Goal: Answer question/provide support: Participate in discussion

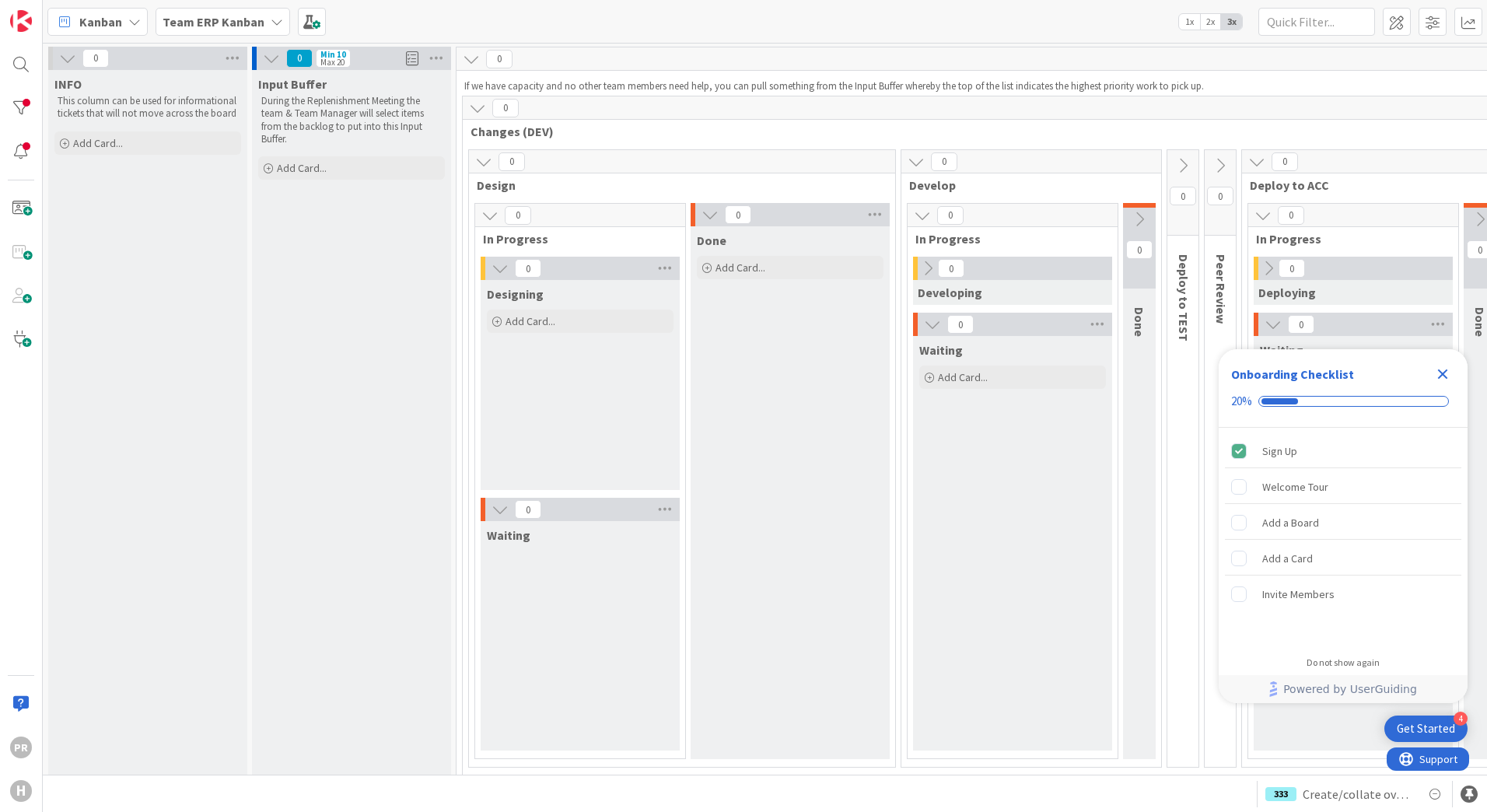
click at [229, 24] on b "Team ERP Kanban" at bounding box center [214, 21] width 102 height 15
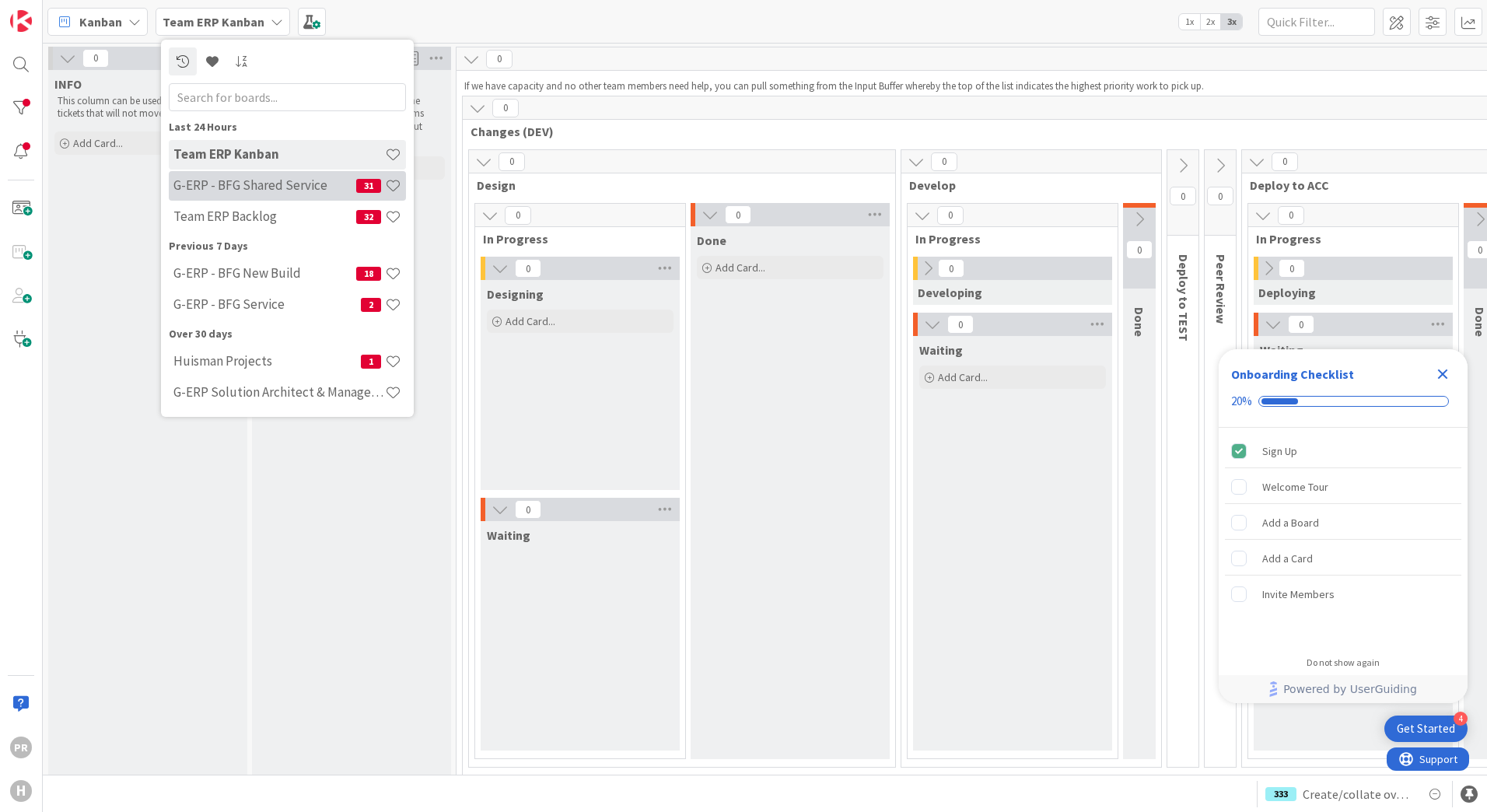
click at [257, 175] on div "G-ERP - BFG Shared Service 31" at bounding box center [287, 186] width 237 height 30
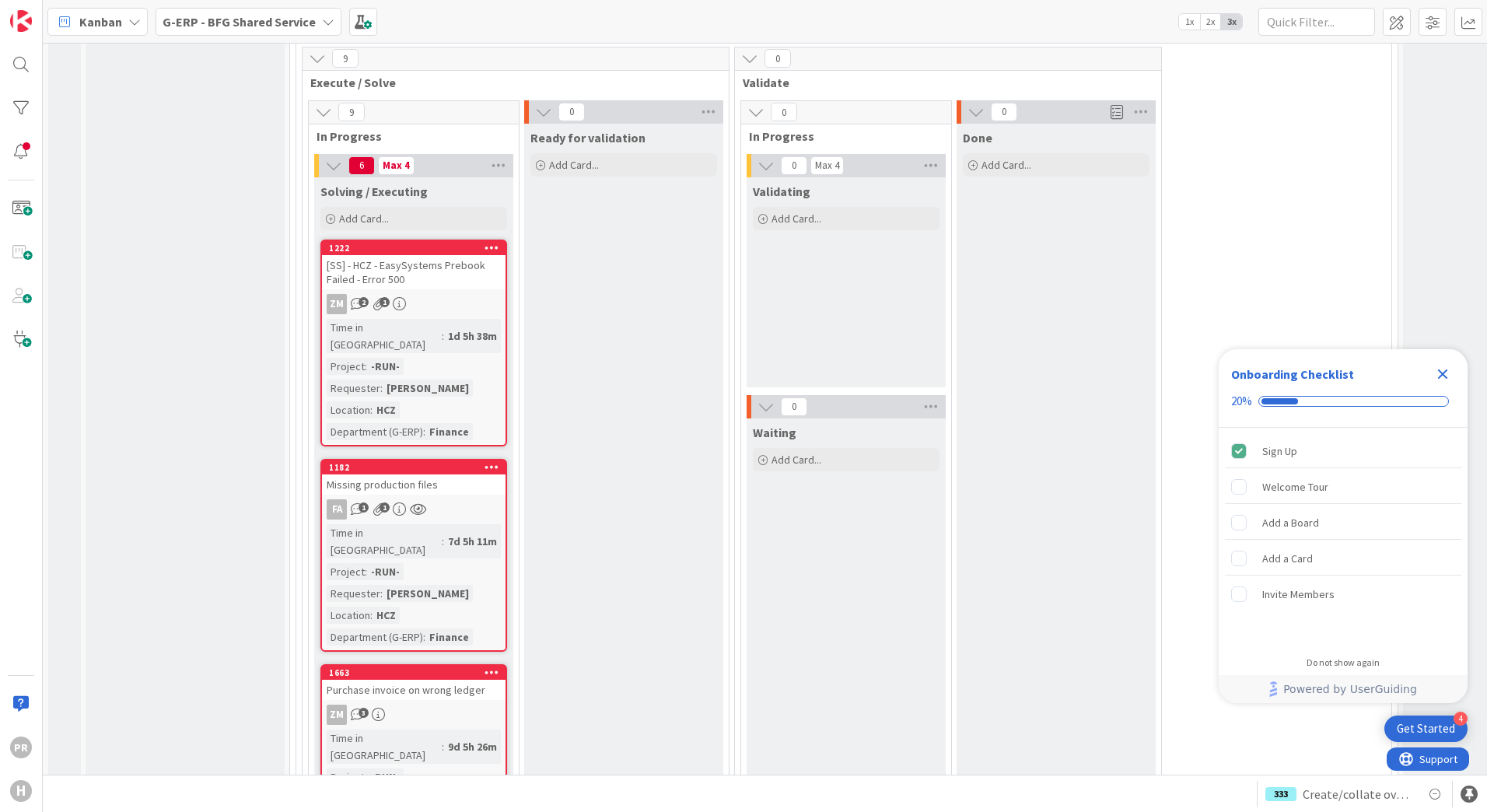
scroll to position [5366, 0]
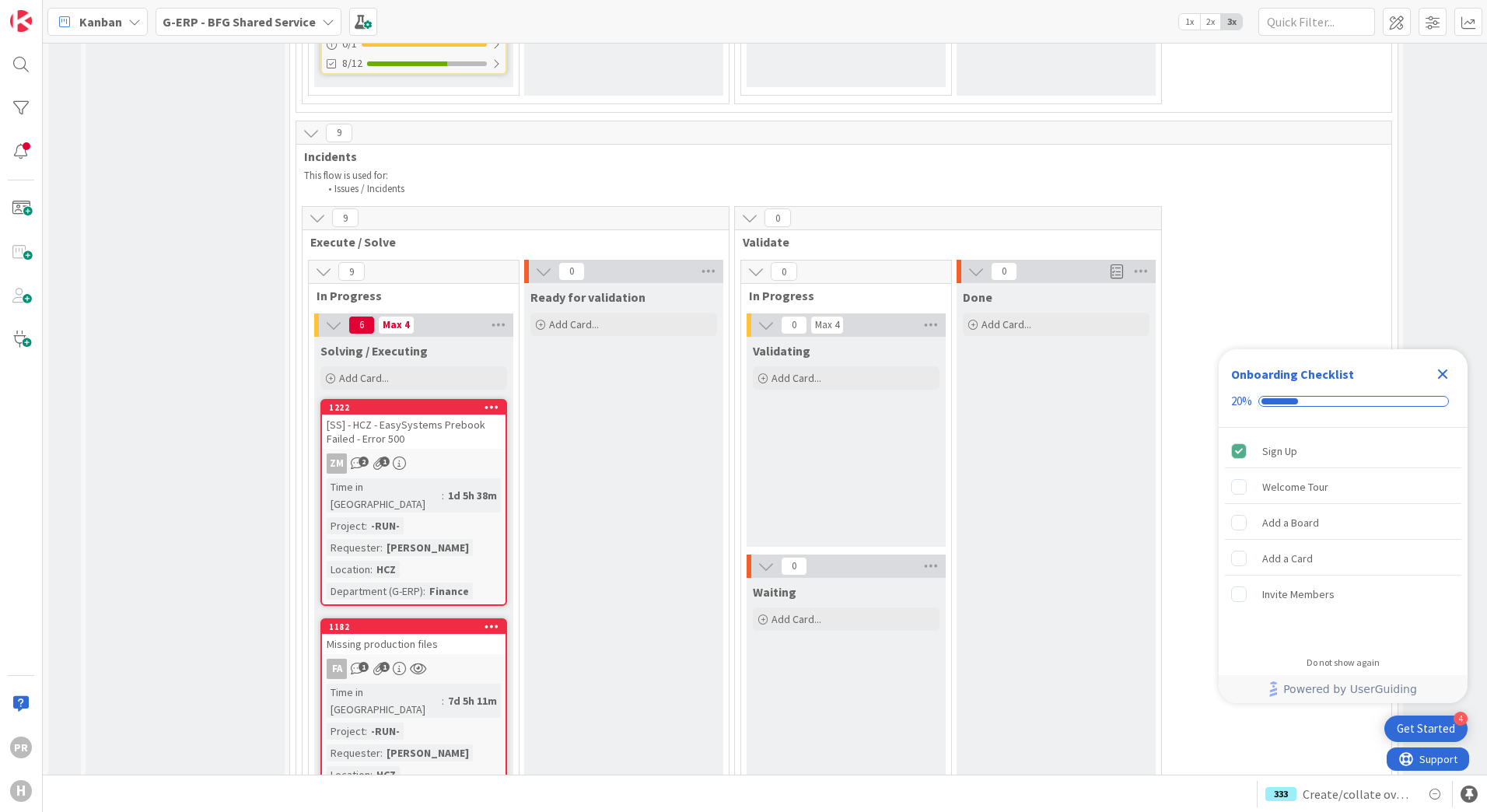
click at [420, 634] on div "Missing production files" at bounding box center [414, 644] width 184 height 20
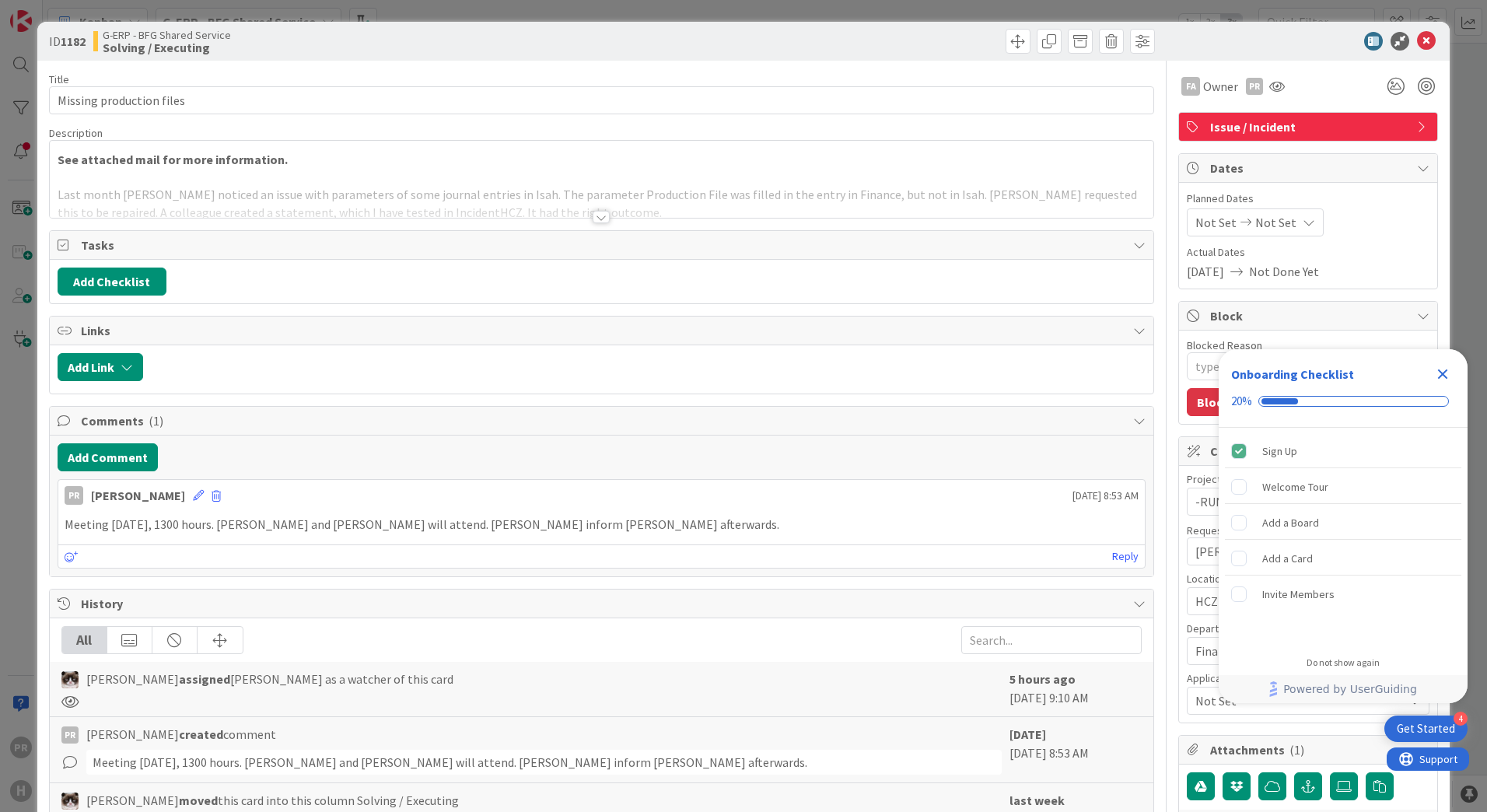
type textarea "x"
click at [595, 216] on div at bounding box center [601, 217] width 17 height 13
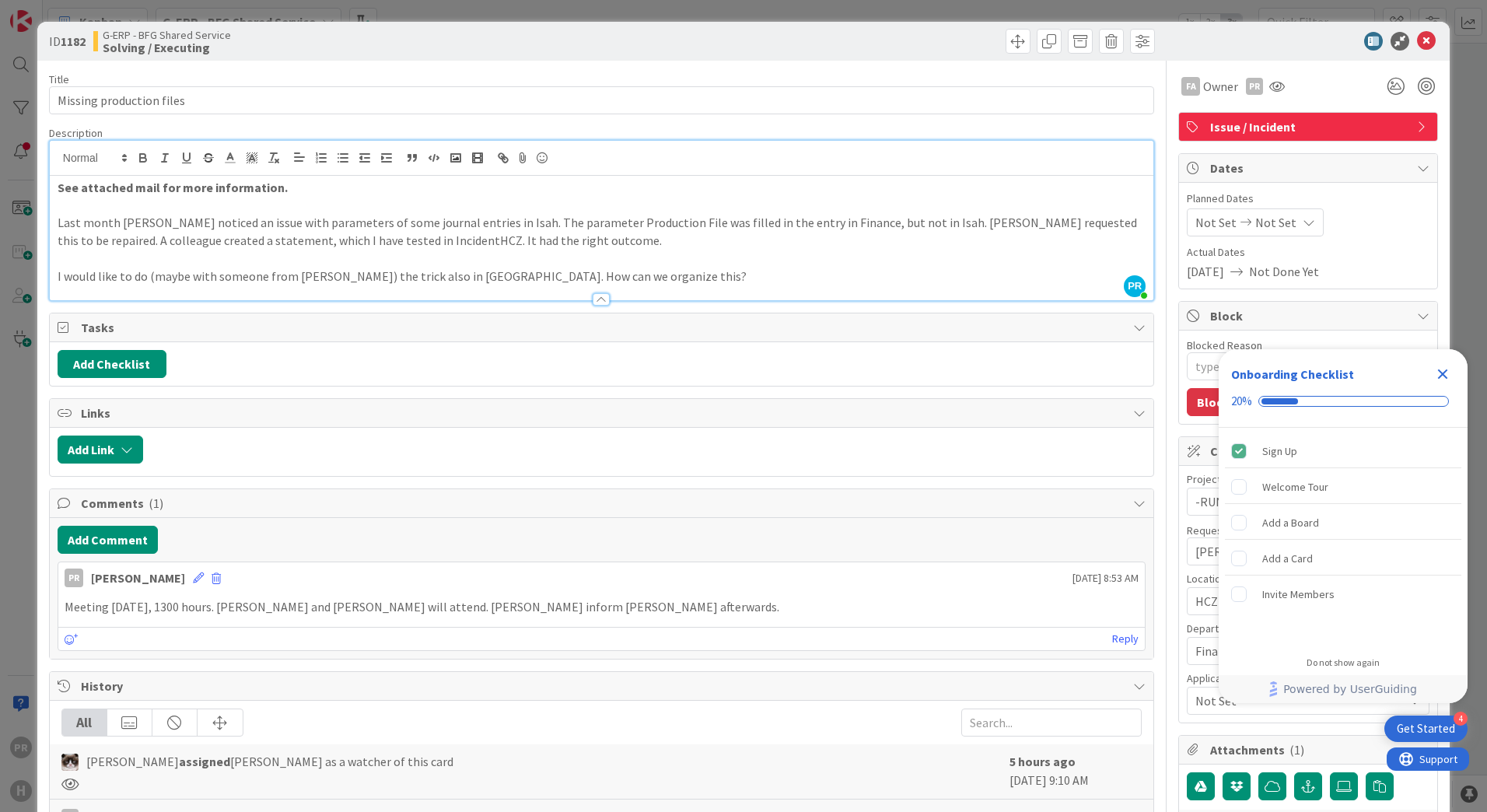
scroll to position [311, 0]
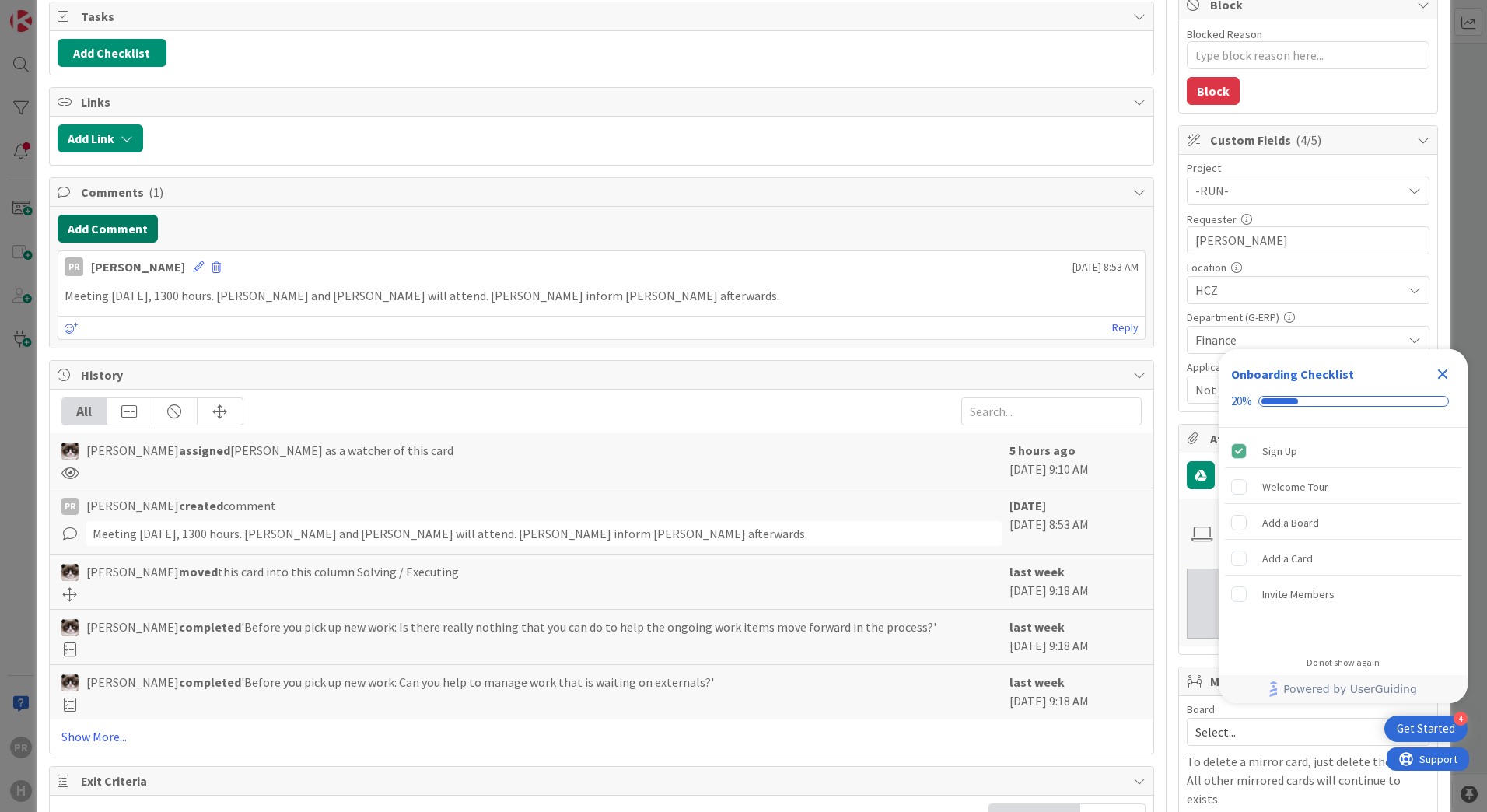
click at [138, 227] on button "Add Comment" at bounding box center [108, 228] width 100 height 28
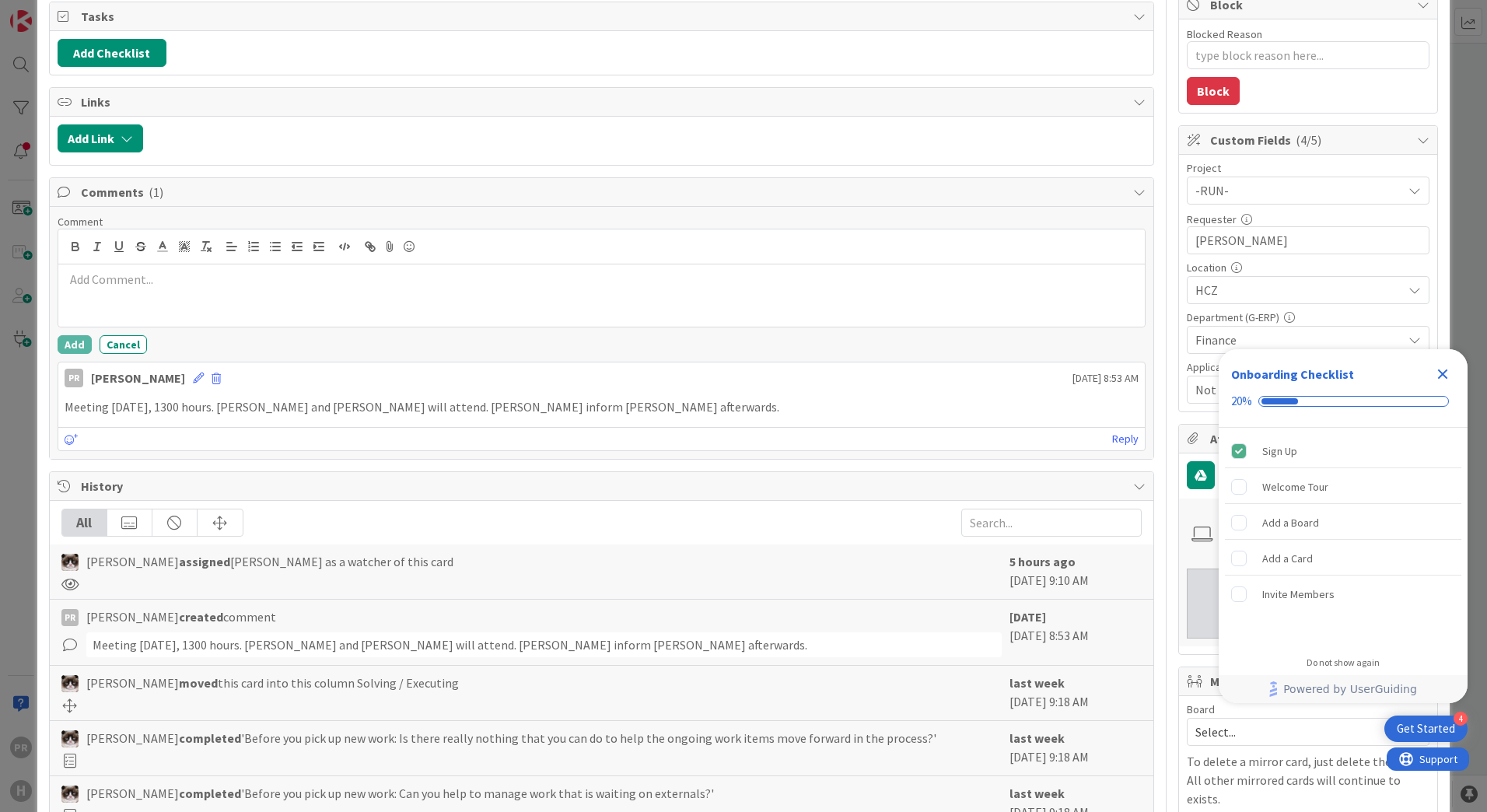
click at [147, 295] on div at bounding box center [602, 295] width 1086 height 62
click at [606, 406] on p "Meeting [DATE], 1300 hours. [PERSON_NAME] and [PERSON_NAME] will attend. [PERSO…" at bounding box center [602, 409] width 1074 height 18
click at [395, 283] on p "UPDATE statement tested in IncidentHCZ and then PrdHCZ." at bounding box center [602, 279] width 1074 height 18
drag, startPoint x: 487, startPoint y: 279, endPoint x: 455, endPoint y: 283, distance: 32.2
click at [455, 283] on p "UPDATE statement tested in IncidentHCZ and then PrdHCZ. Added SELECT control st…" at bounding box center [602, 279] width 1074 height 18
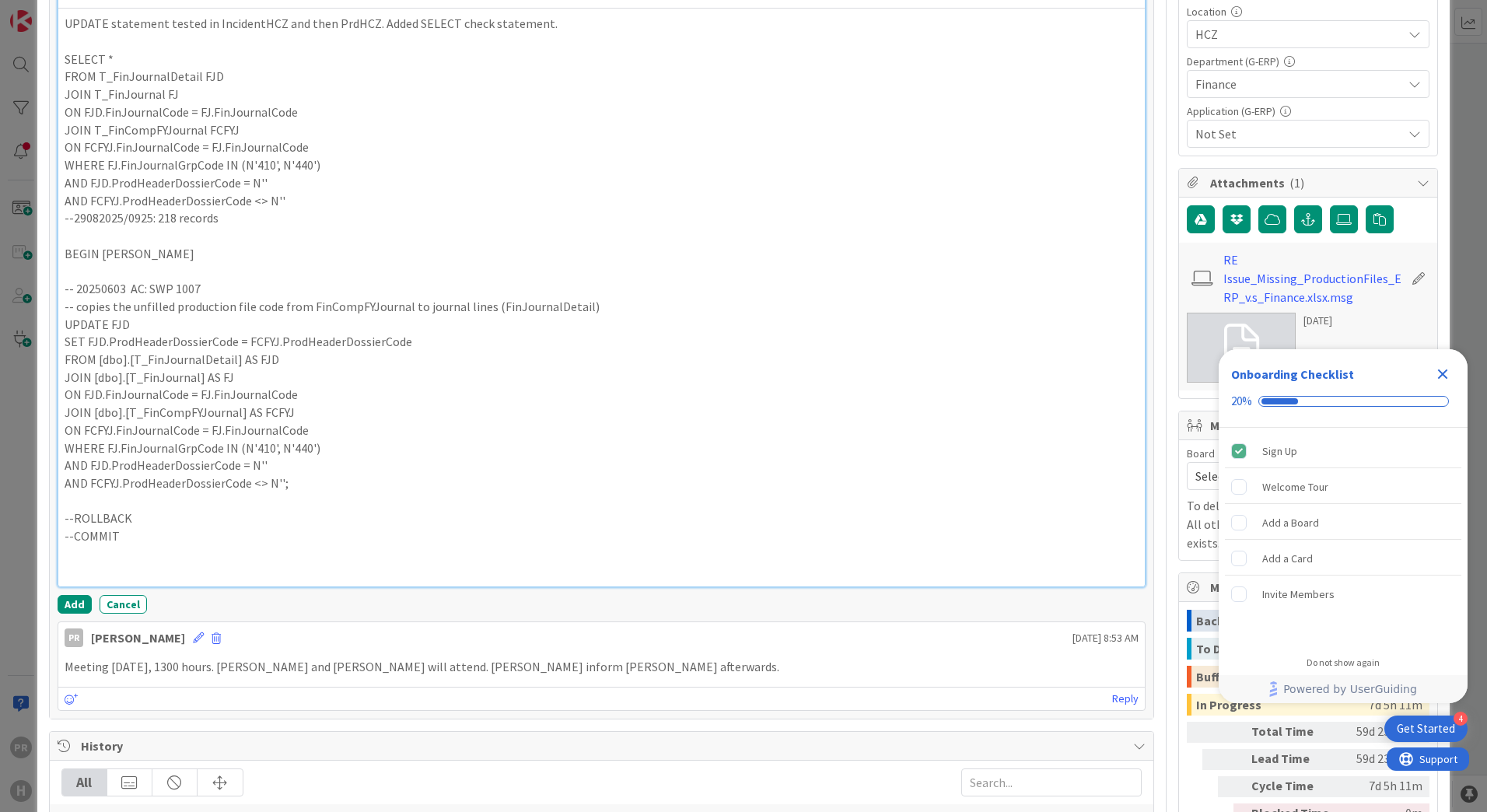
scroll to position [568, 0]
click at [71, 599] on button "Add" at bounding box center [75, 603] width 34 height 19
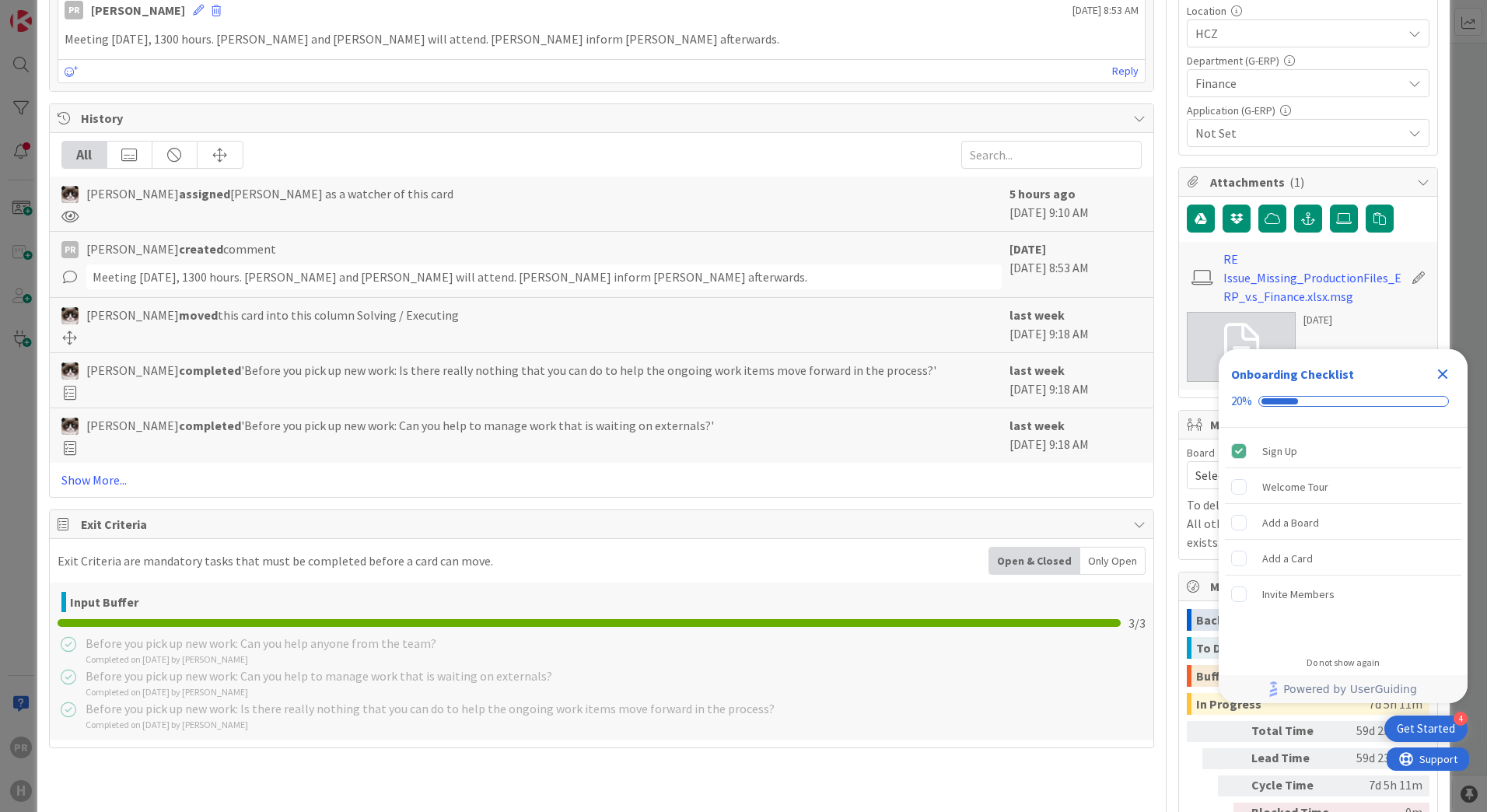
type textarea "x"
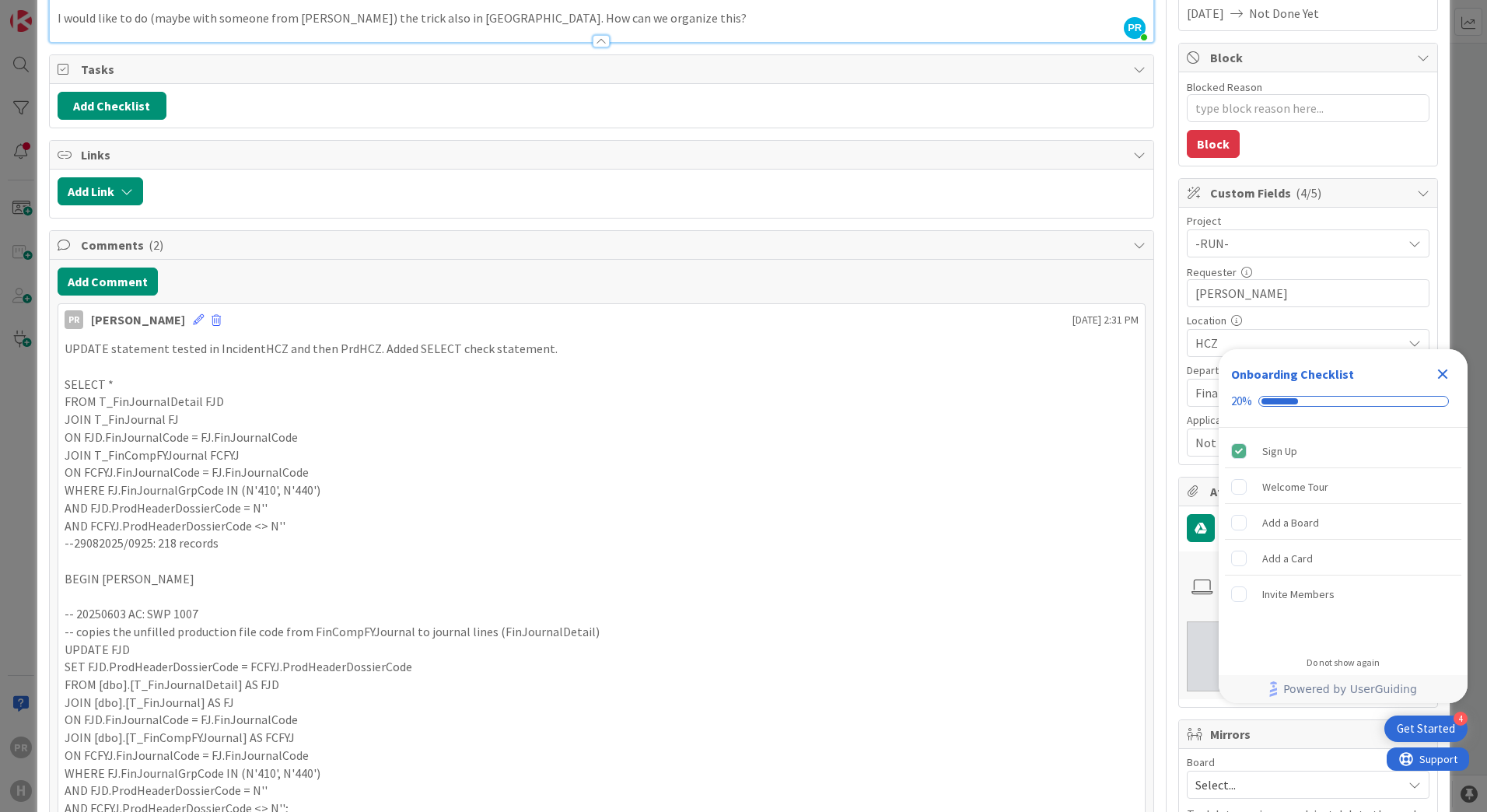
scroll to position [257, 0]
click at [125, 290] on button "Add Comment" at bounding box center [108, 283] width 100 height 28
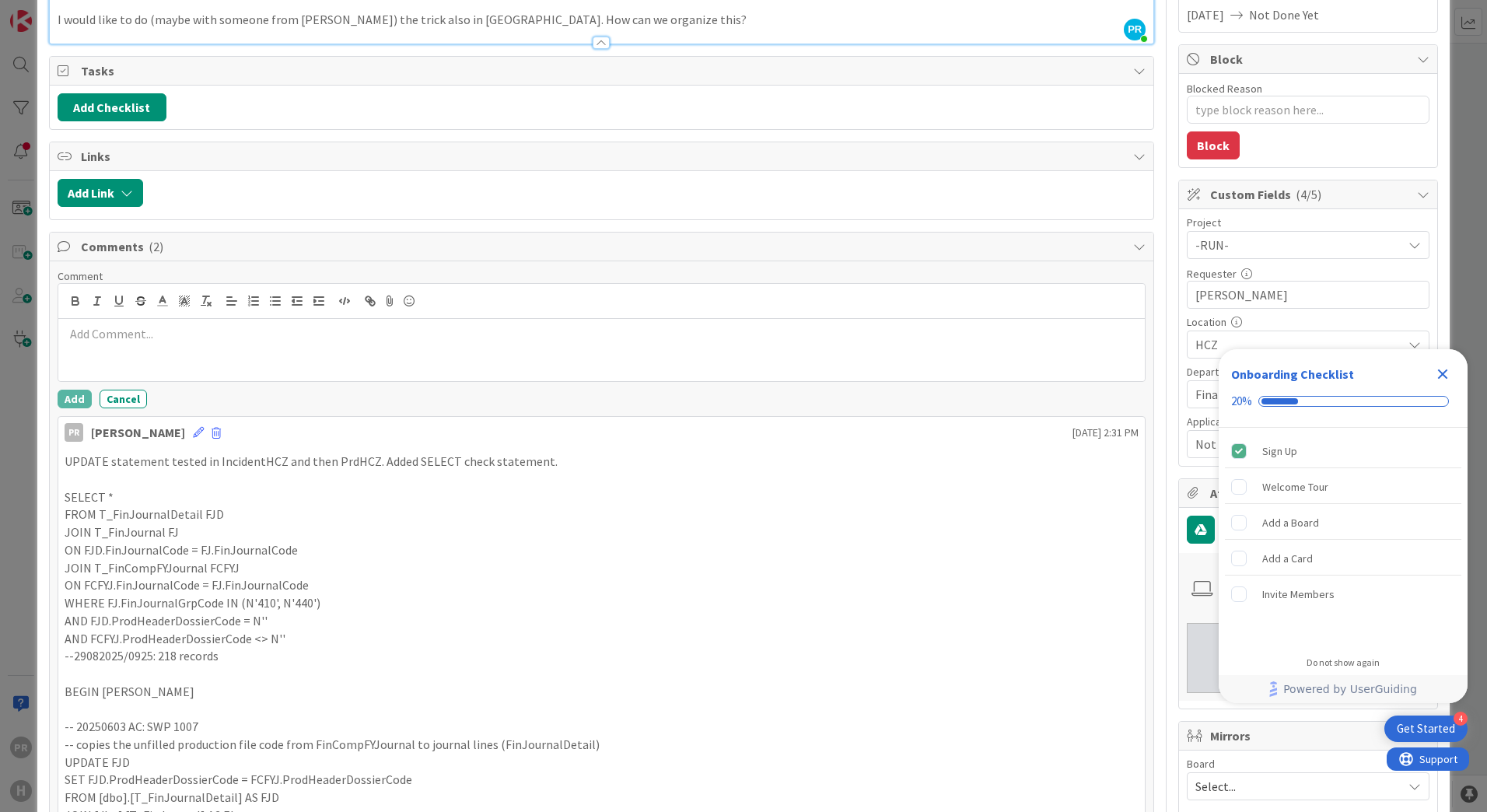
click at [156, 357] on div at bounding box center [602, 350] width 1086 height 62
click at [73, 404] on button "Add" at bounding box center [75, 399] width 34 height 19
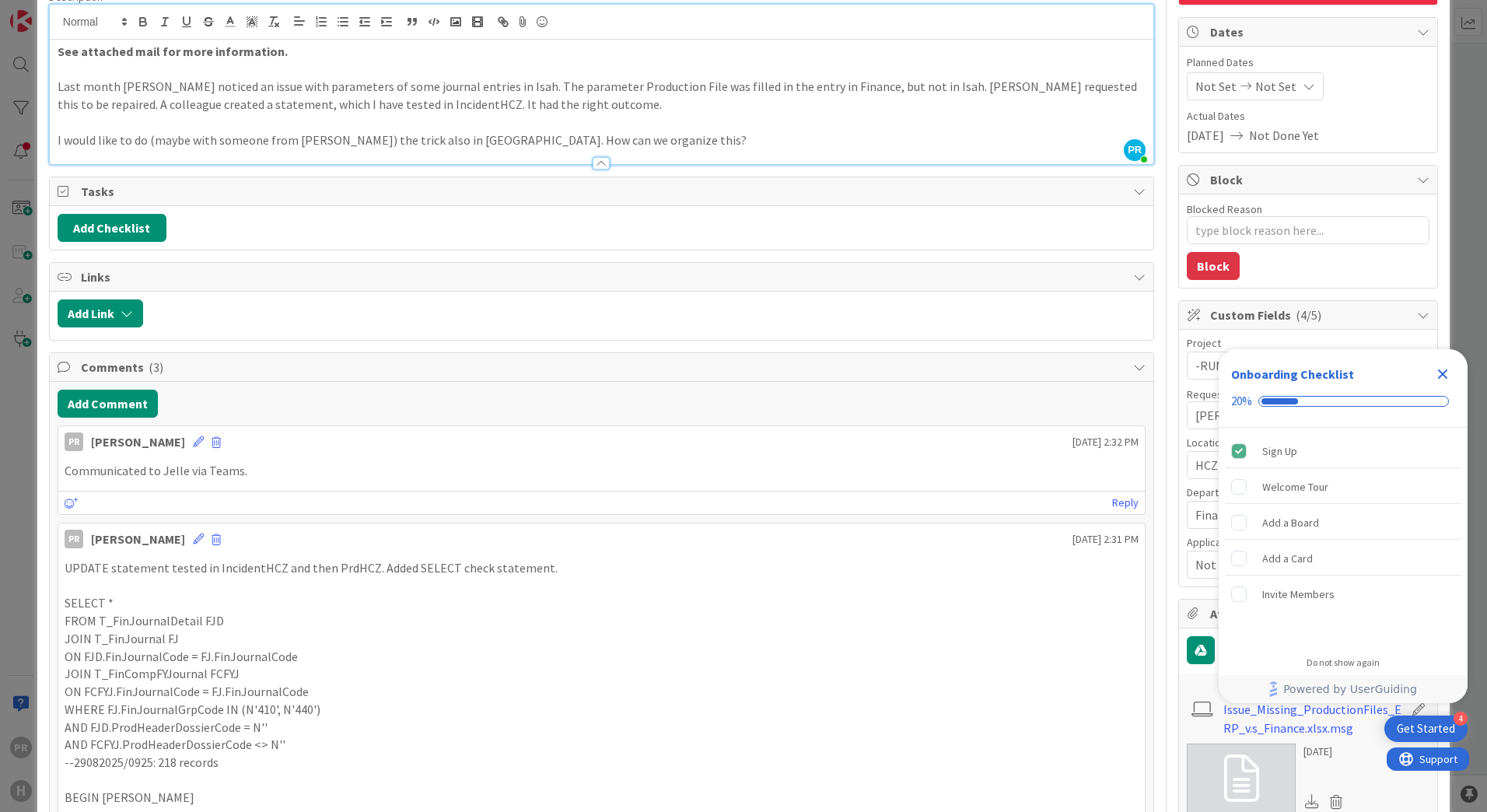
scroll to position [0, 0]
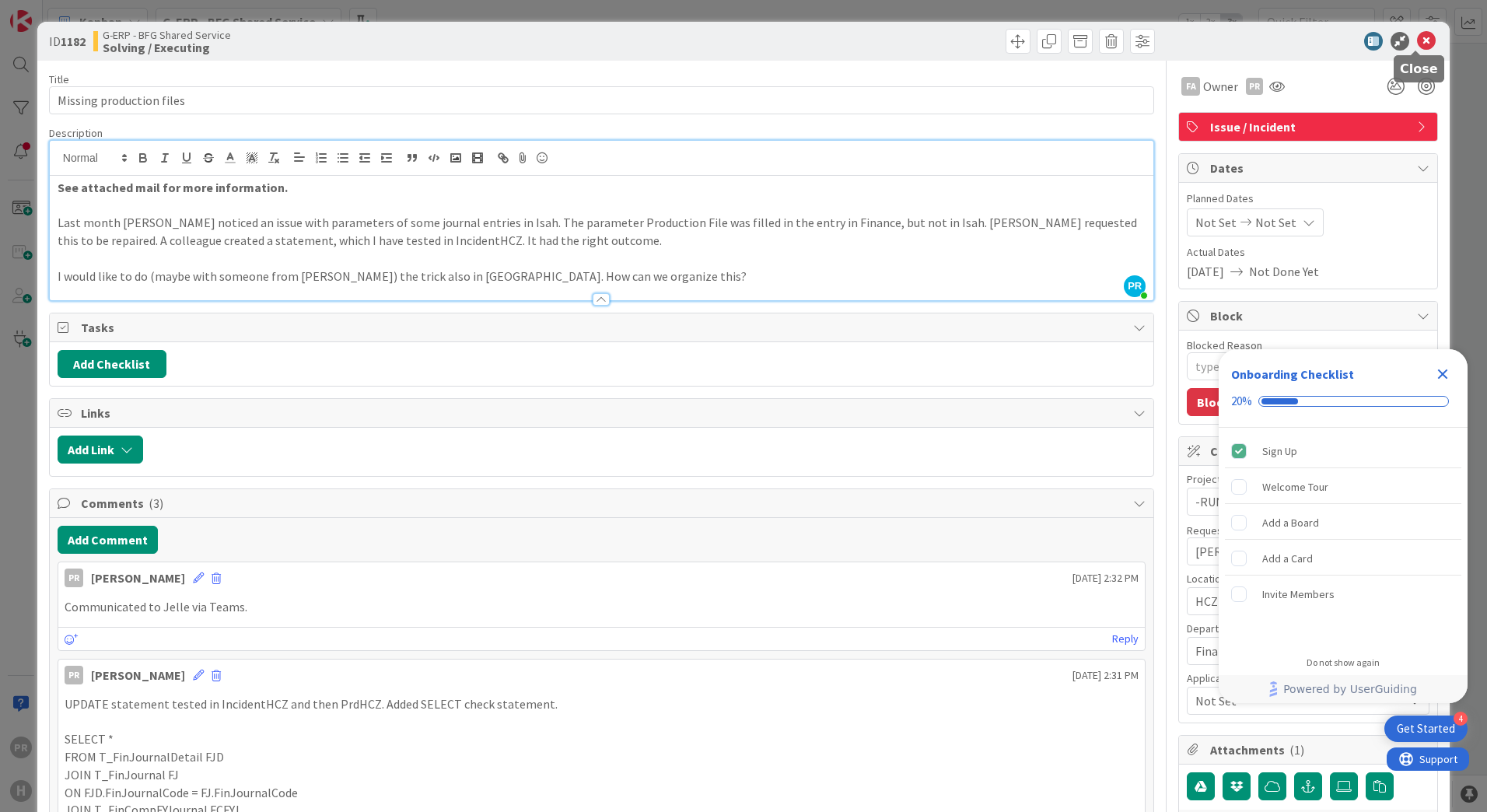
drag, startPoint x: 1410, startPoint y: 43, endPoint x: 1382, endPoint y: 54, distance: 30.1
click at [1417, 43] on icon at bounding box center [1427, 41] width 19 height 19
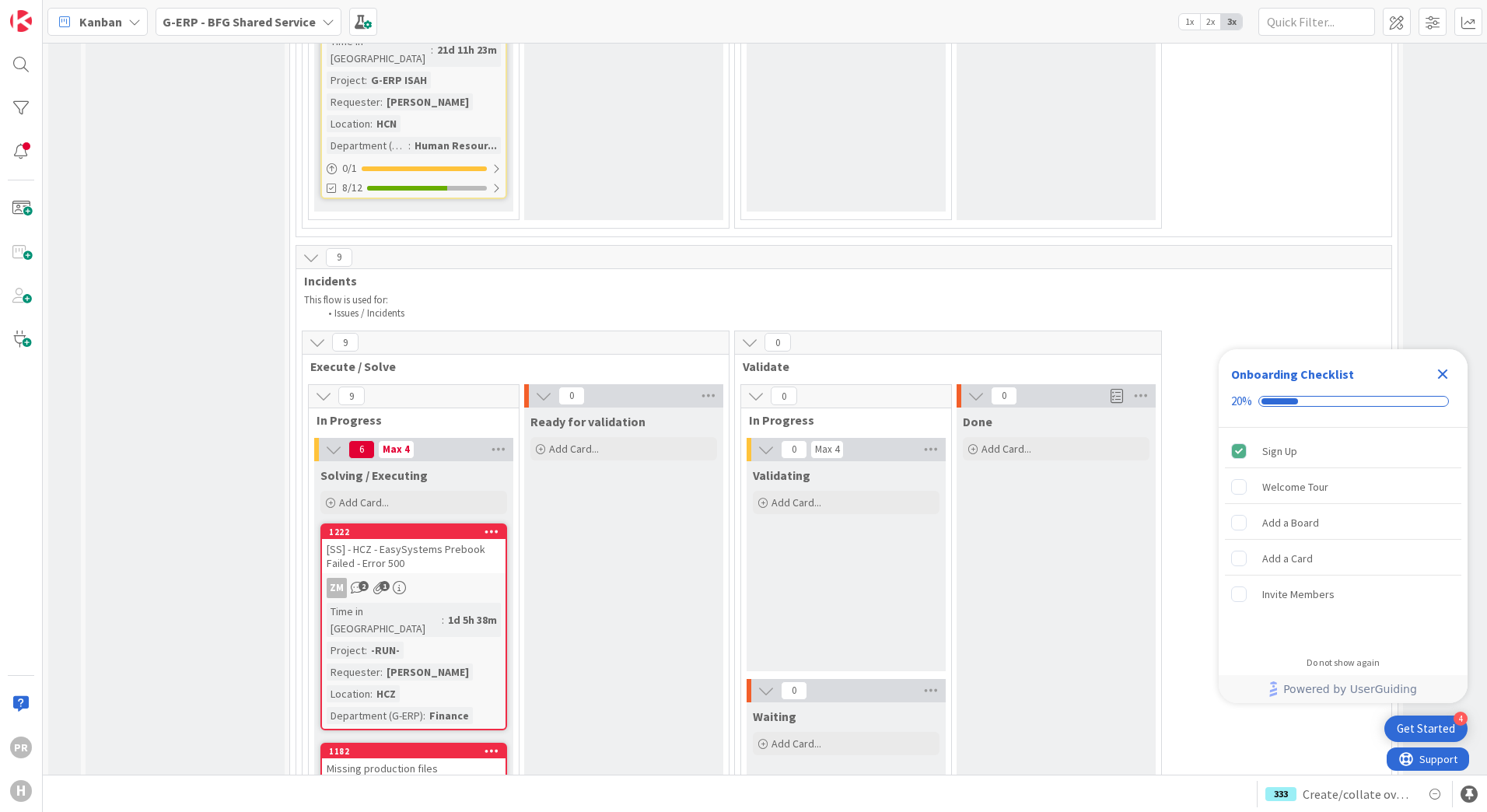
scroll to position [5210, 0]
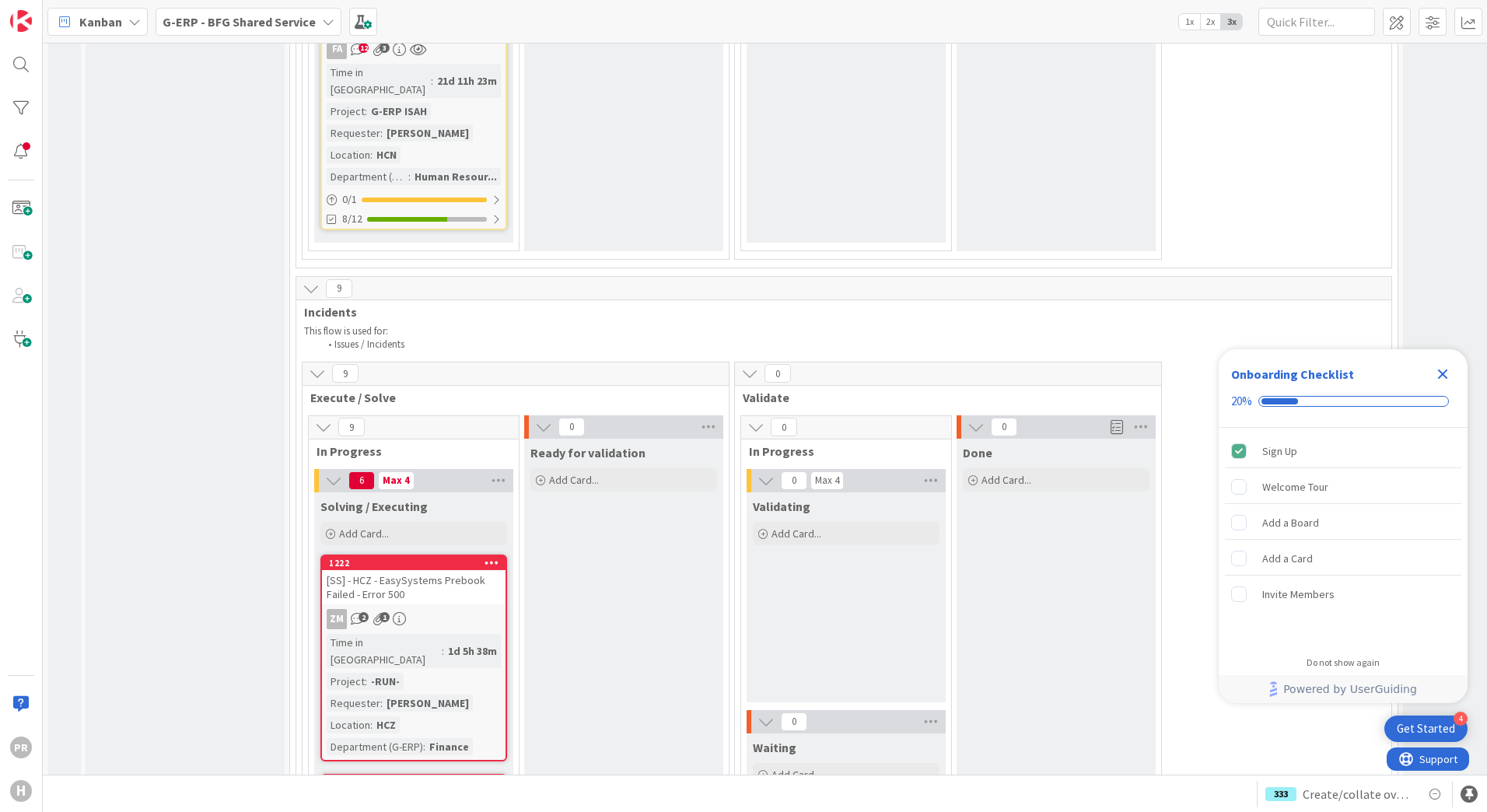
click at [402, 789] on div "Missing production files" at bounding box center [414, 799] width 184 height 20
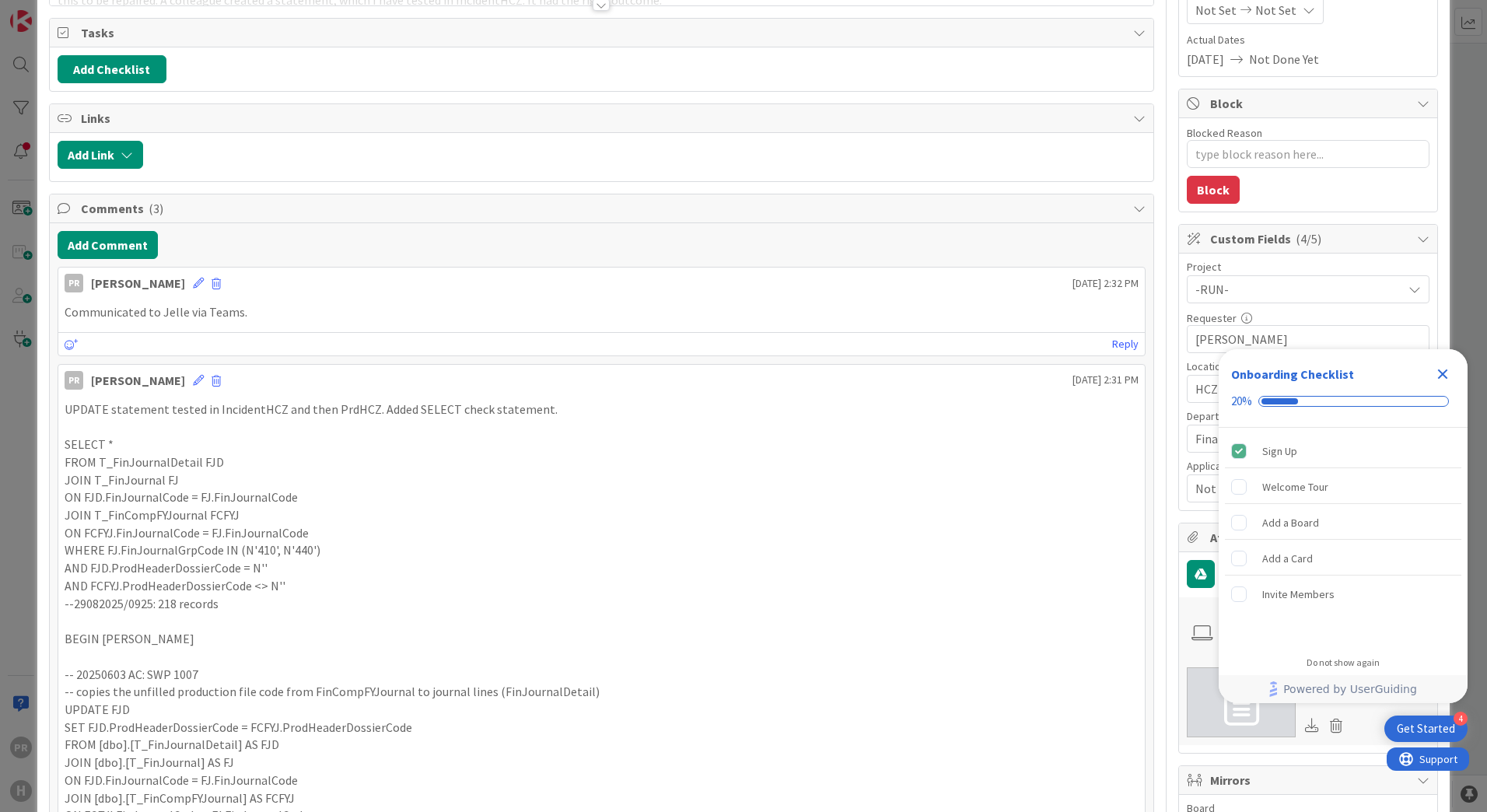
scroll to position [233, 0]
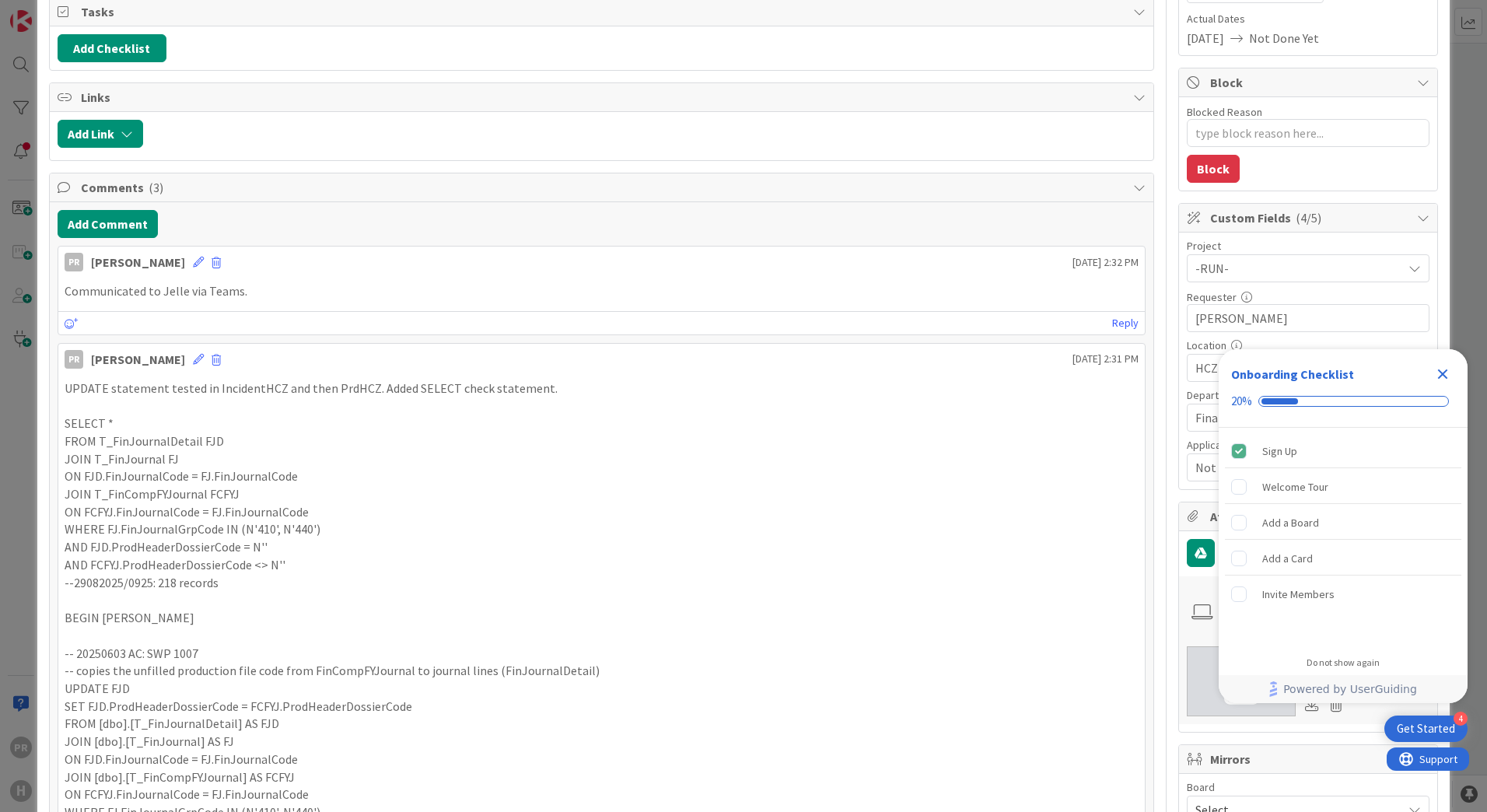
click at [1446, 373] on icon "Close Checklist" at bounding box center [1443, 374] width 19 height 19
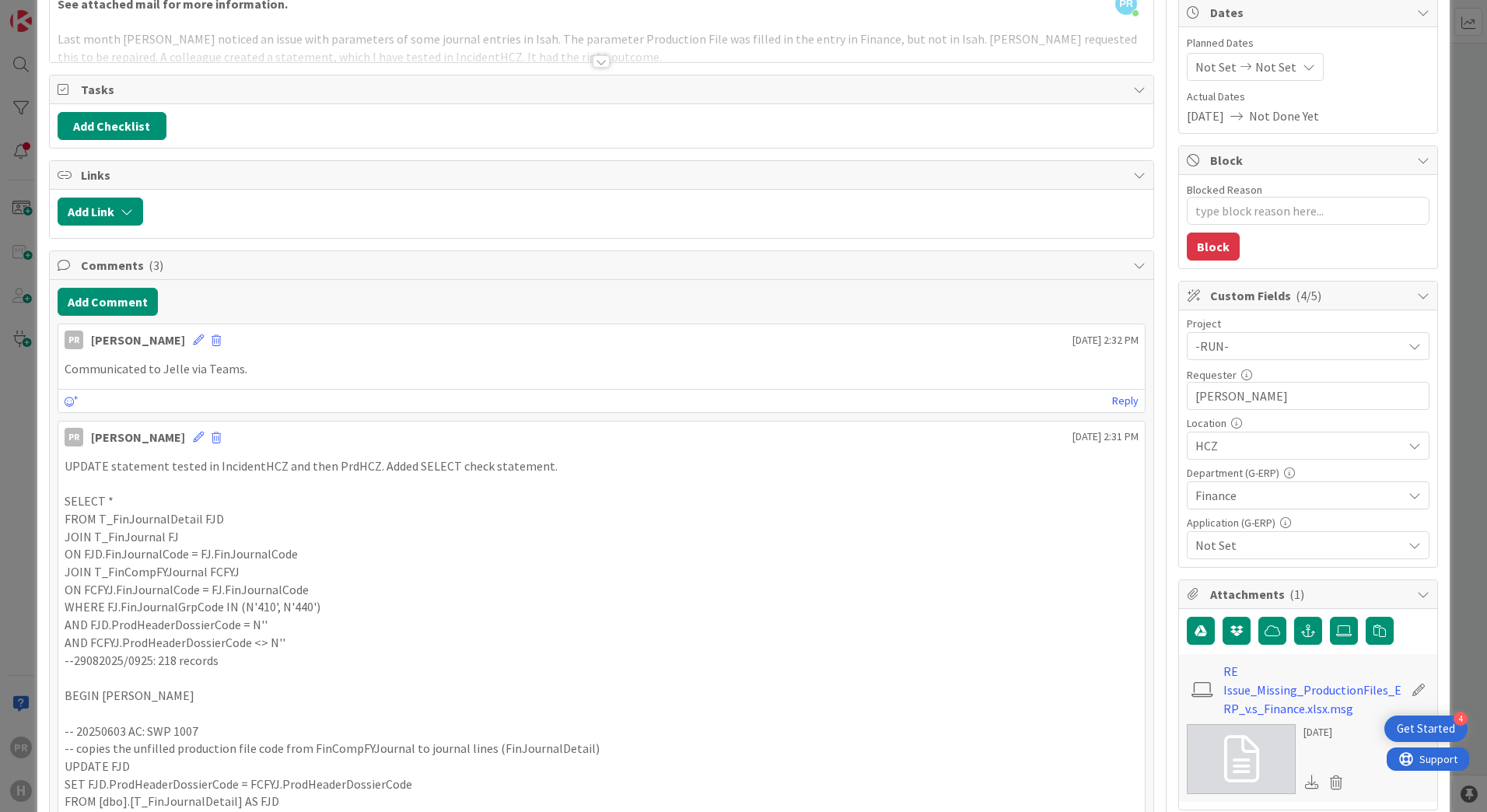
scroll to position [0, 0]
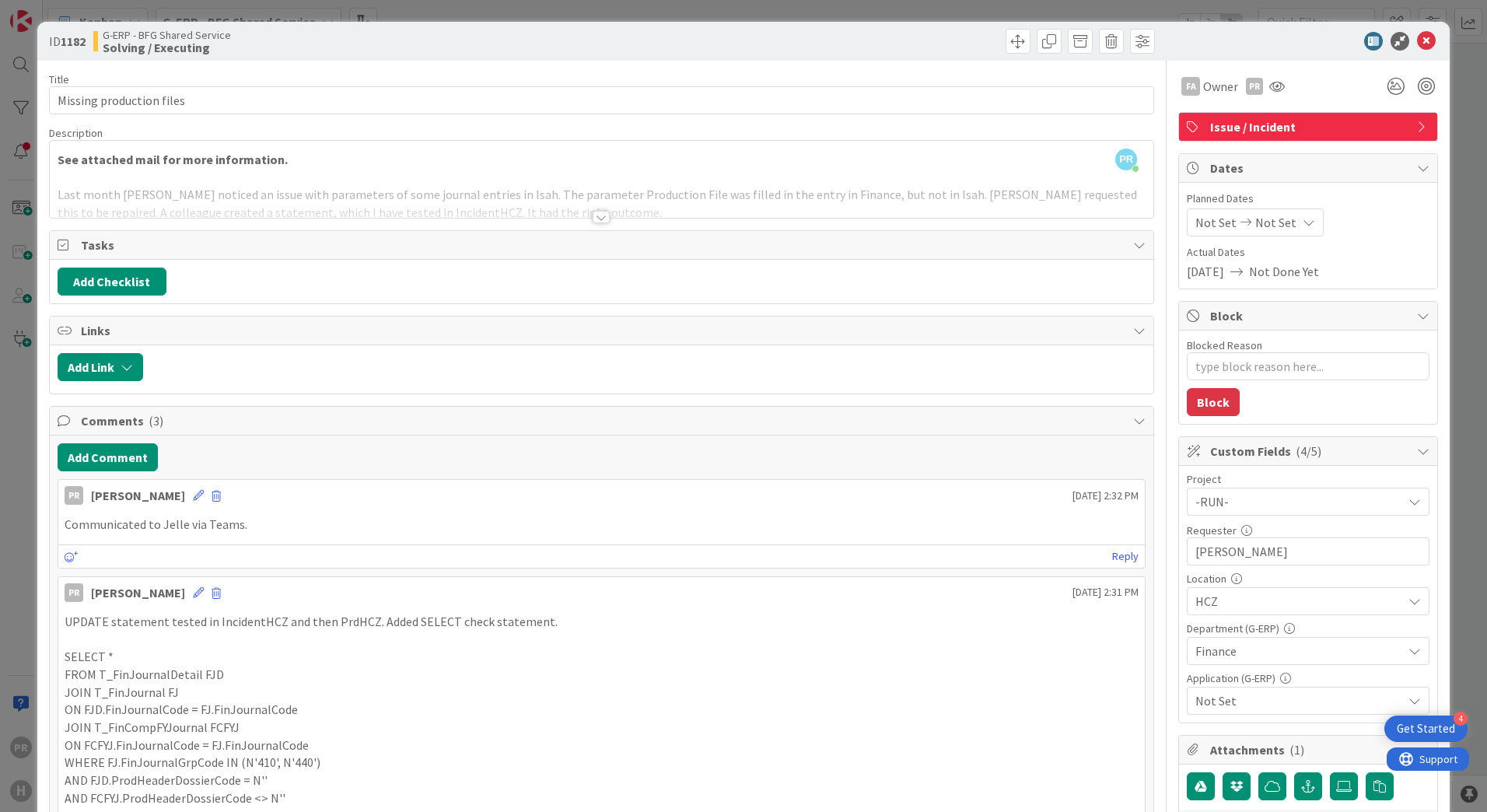
click at [592, 214] on div at bounding box center [601, 217] width 17 height 13
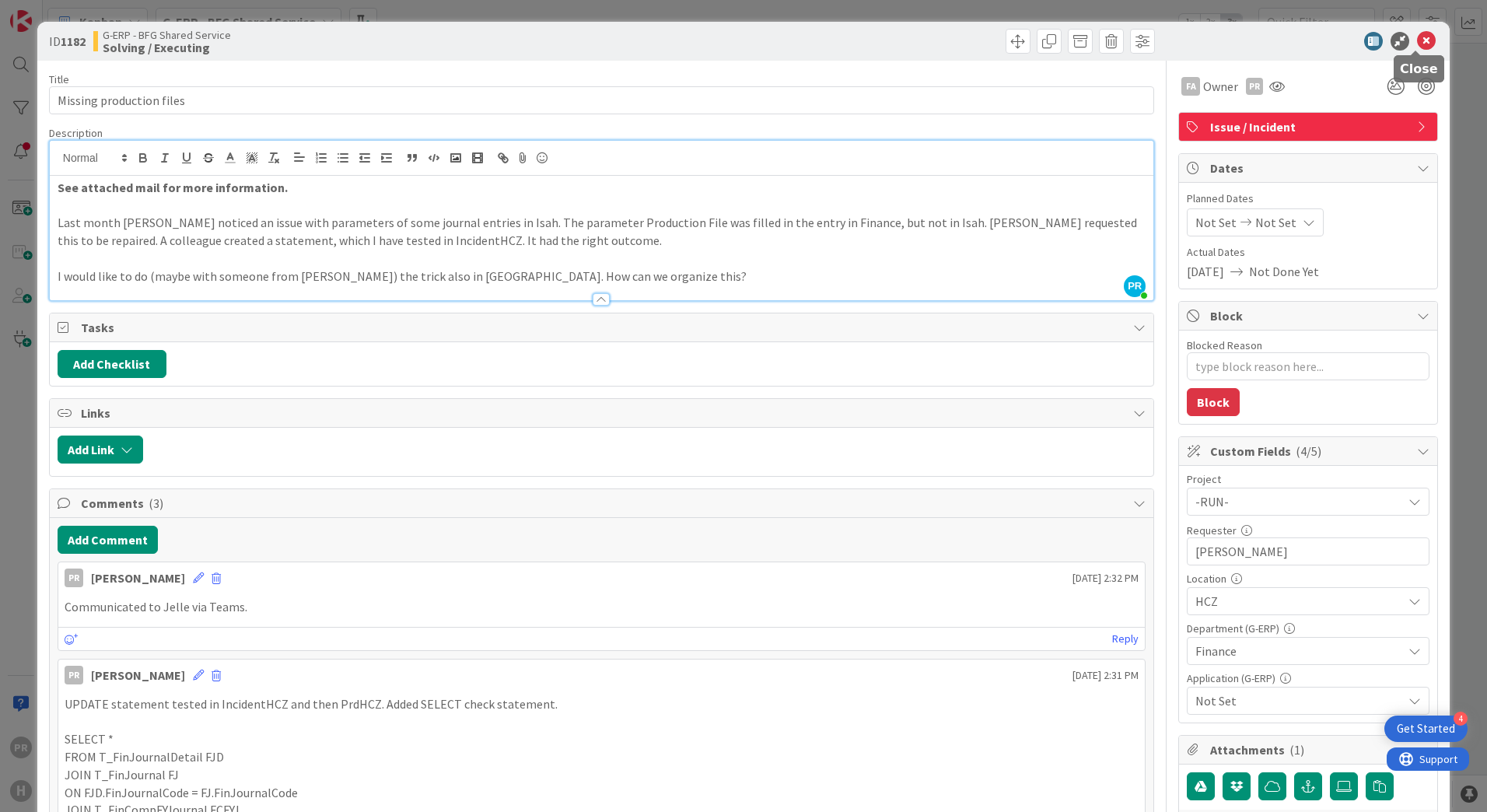
click at [1419, 38] on icon at bounding box center [1427, 41] width 19 height 19
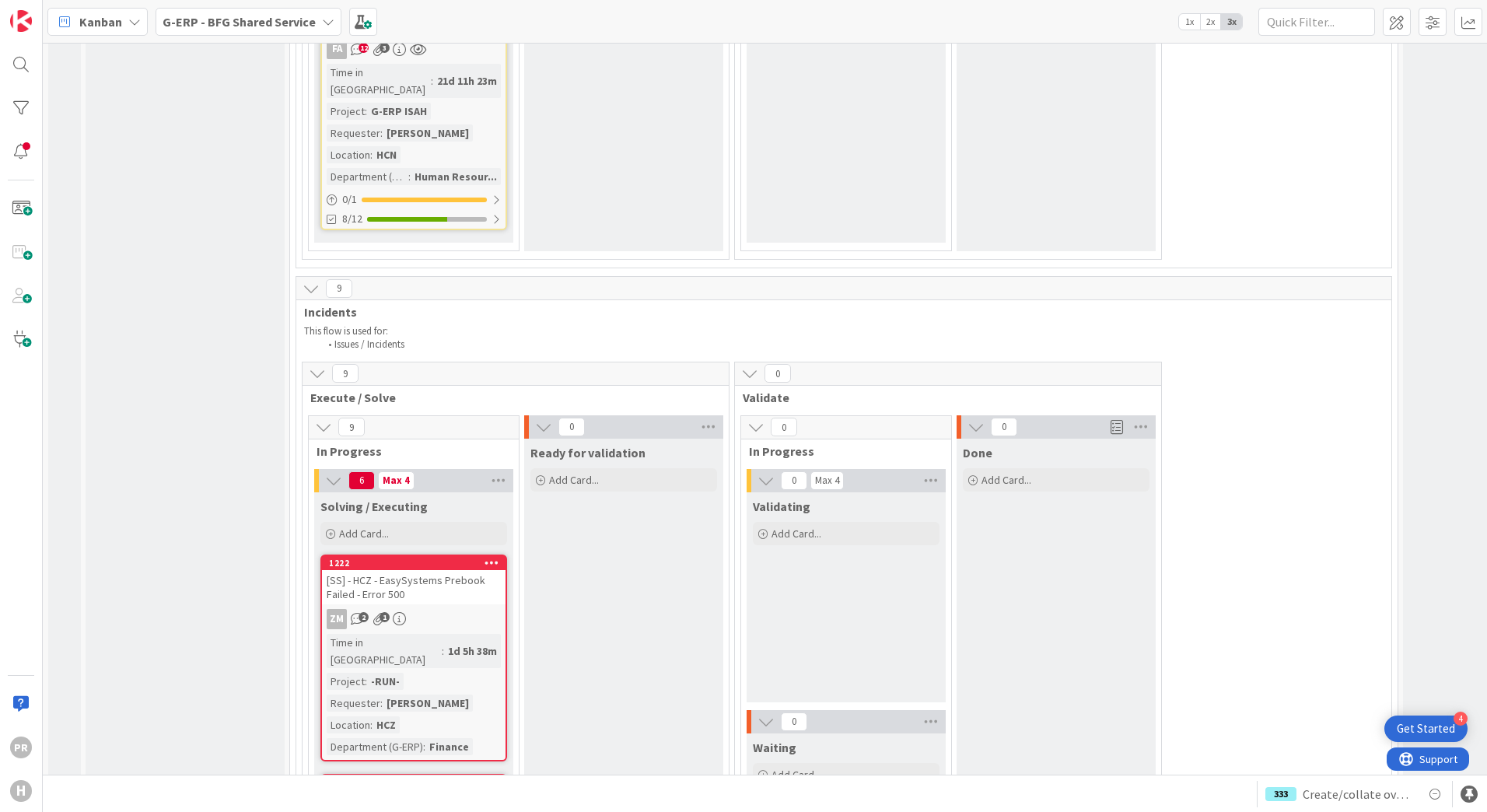
scroll to position [5132, 0]
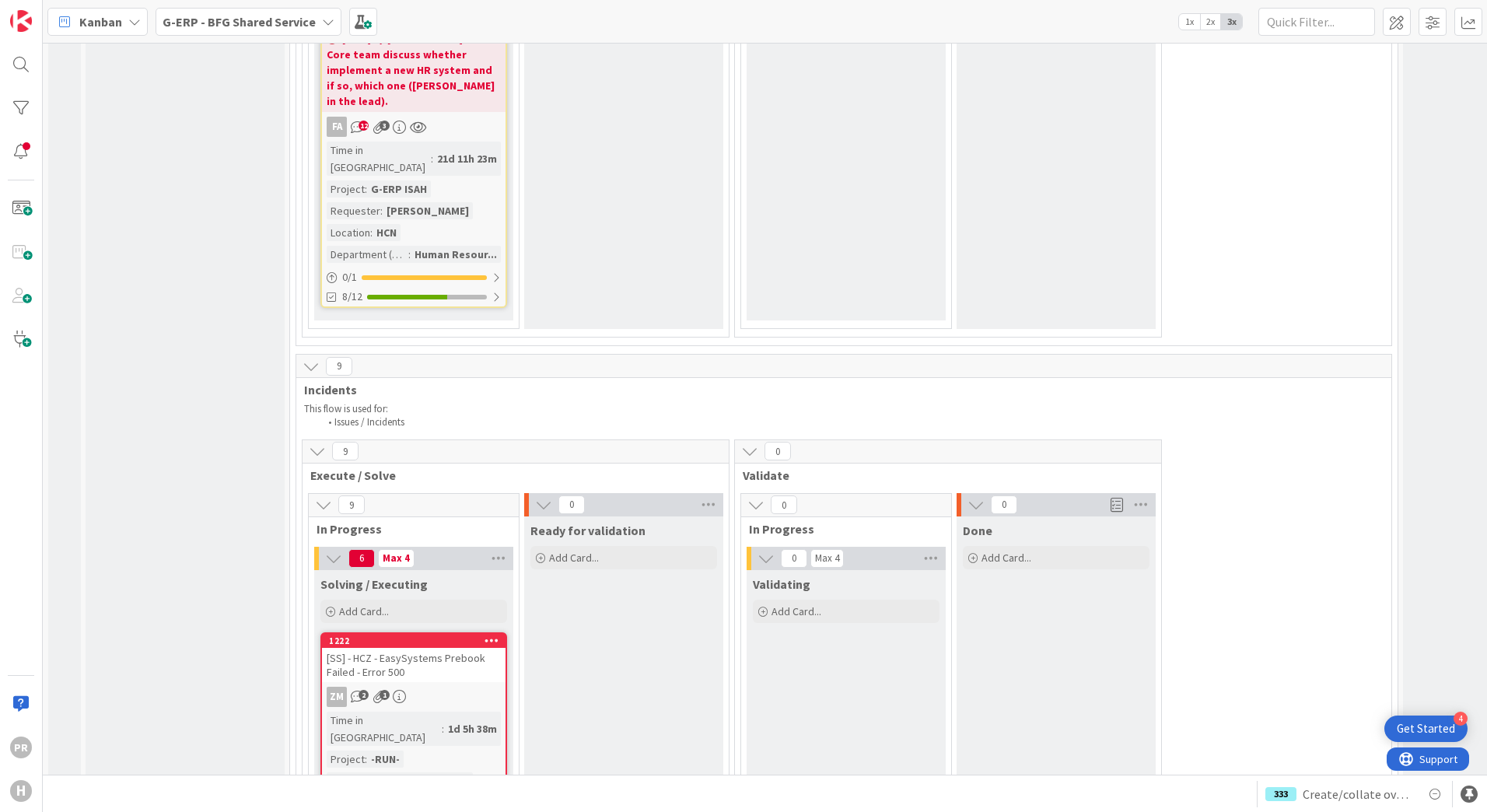
click at [427, 648] on div "[SS] - HCZ - EasySystems Prebook Failed - Error 500" at bounding box center [414, 665] width 184 height 34
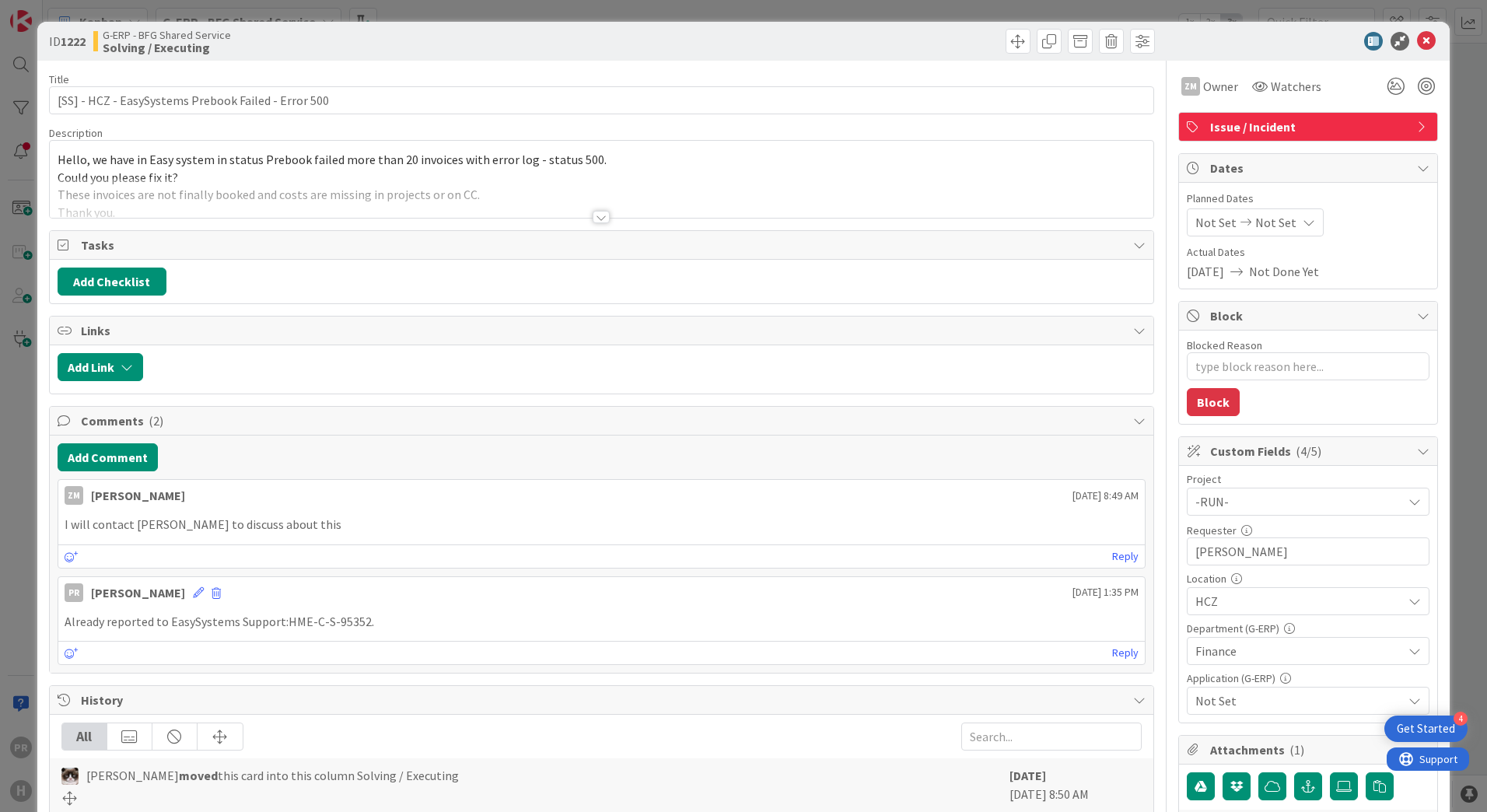
type textarea "x"
click at [598, 217] on div at bounding box center [601, 217] width 17 height 13
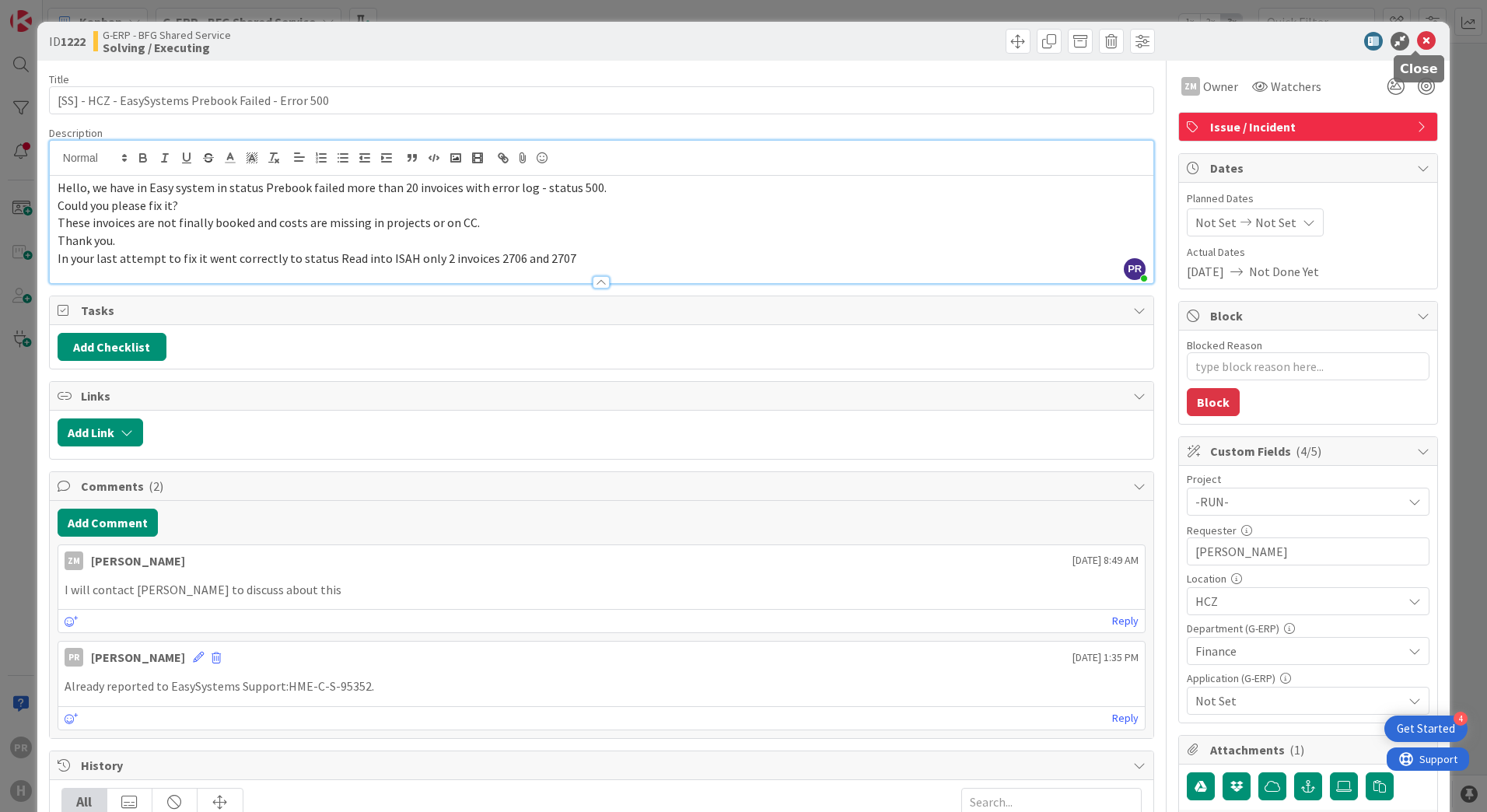
click at [1422, 41] on icon at bounding box center [1427, 41] width 19 height 19
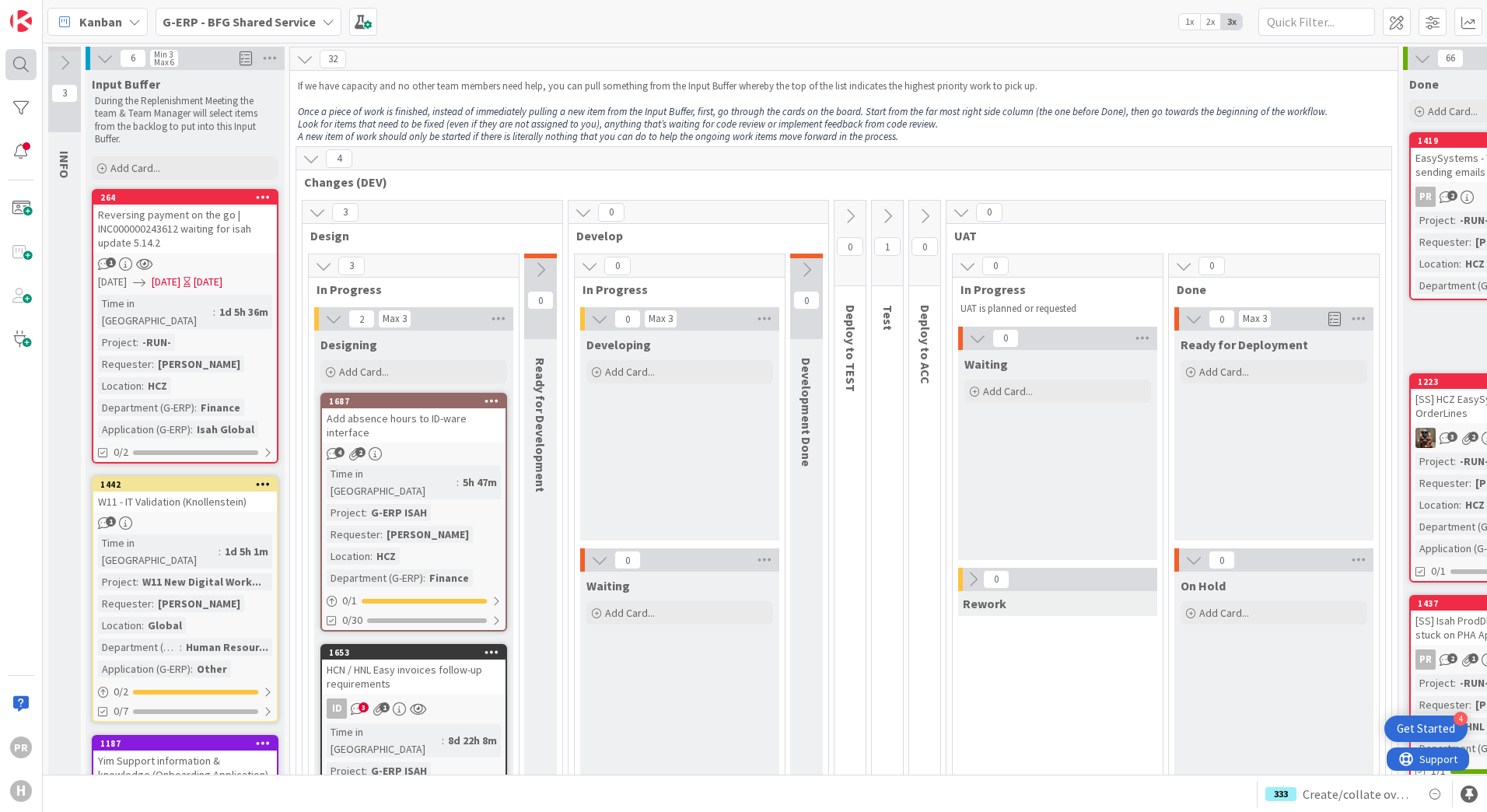
click at [34, 66] on div at bounding box center [20, 65] width 31 height 31
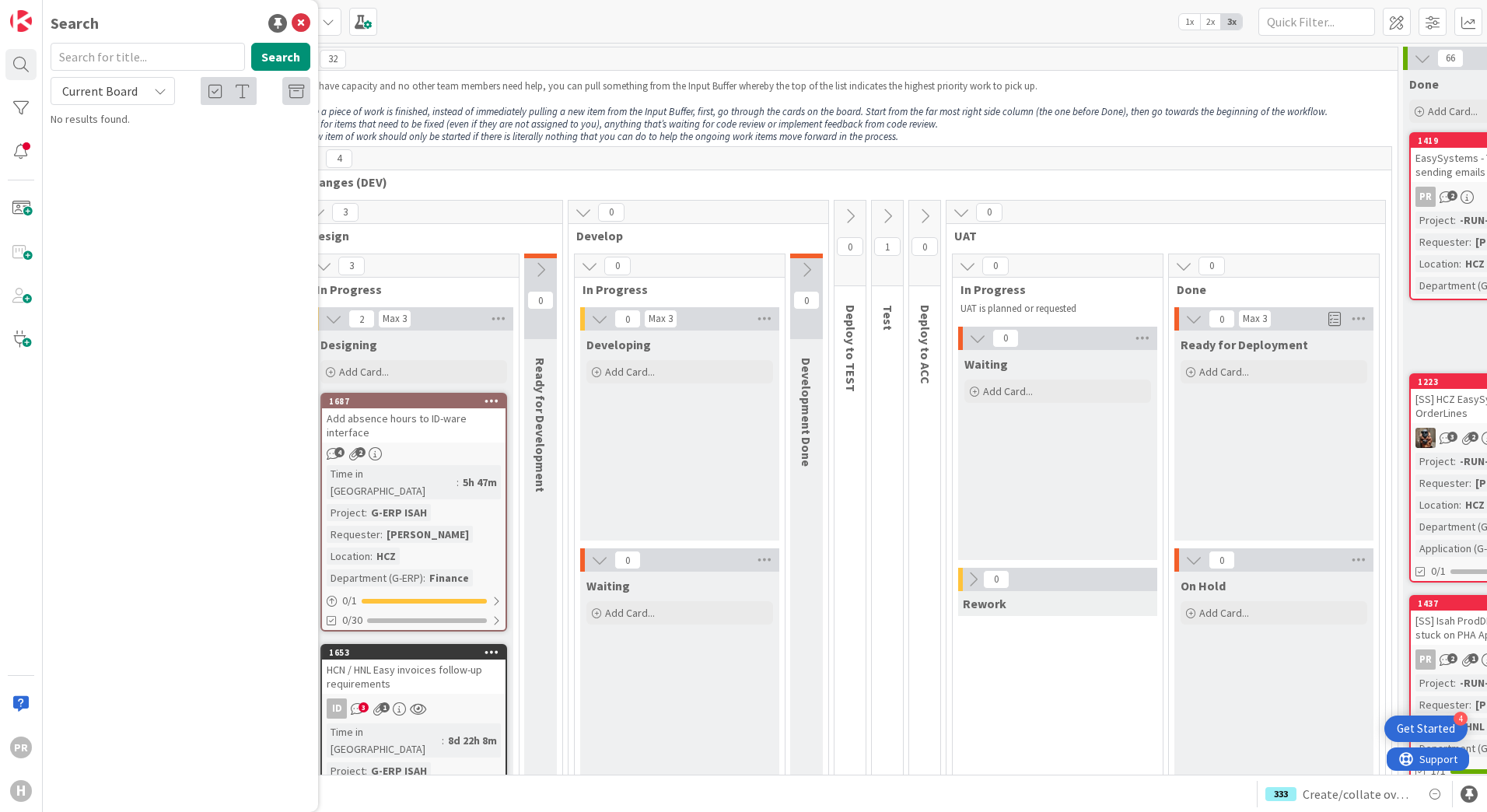
click at [136, 93] on span "Current Board" at bounding box center [99, 91] width 81 height 22
click at [134, 149] on span "All Boards" at bounding box center [140, 155] width 162 height 23
click at [123, 57] on input "text" at bounding box center [147, 56] width 194 height 28
type input "500"
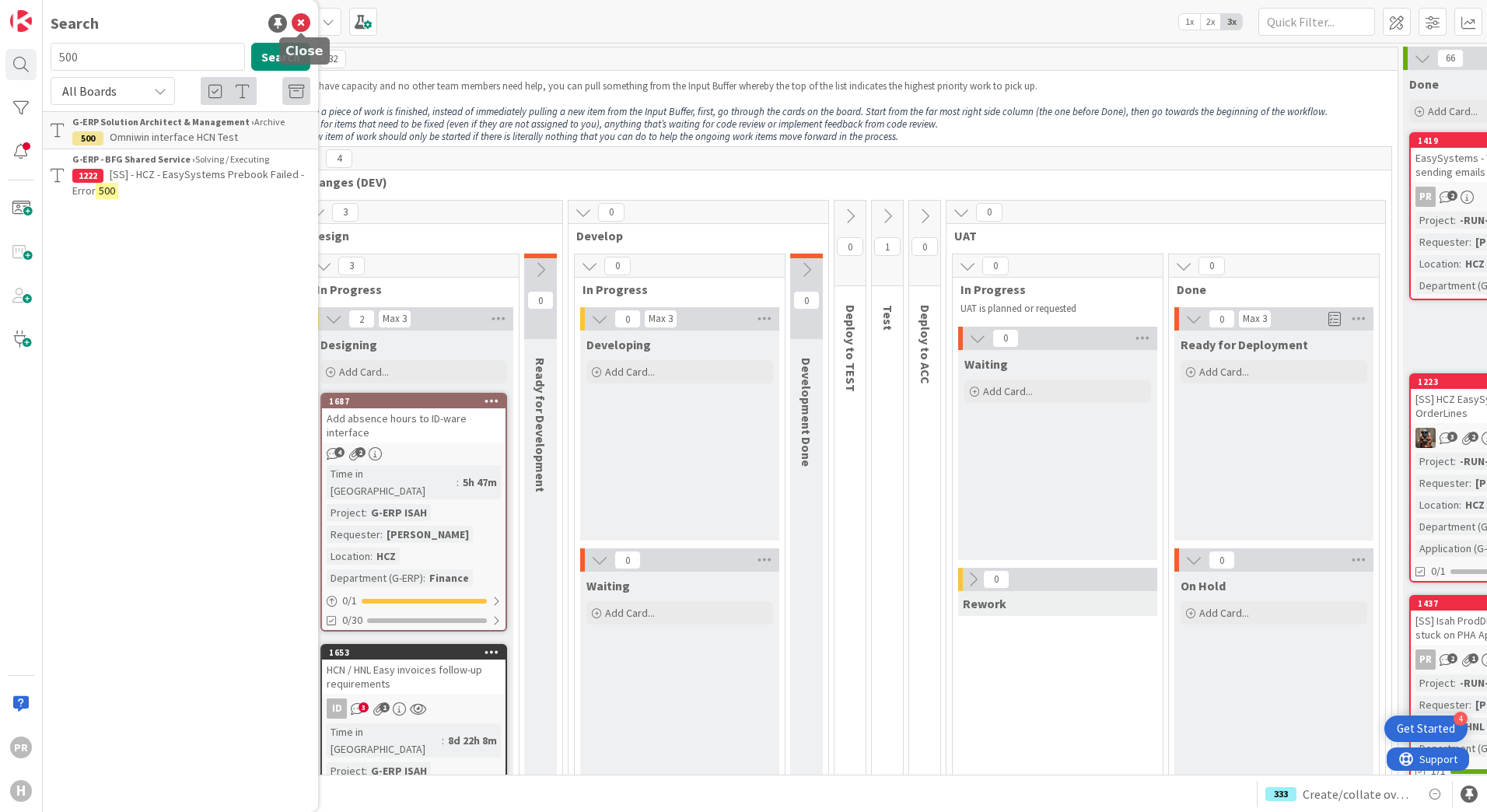
click at [302, 27] on icon at bounding box center [301, 23] width 19 height 19
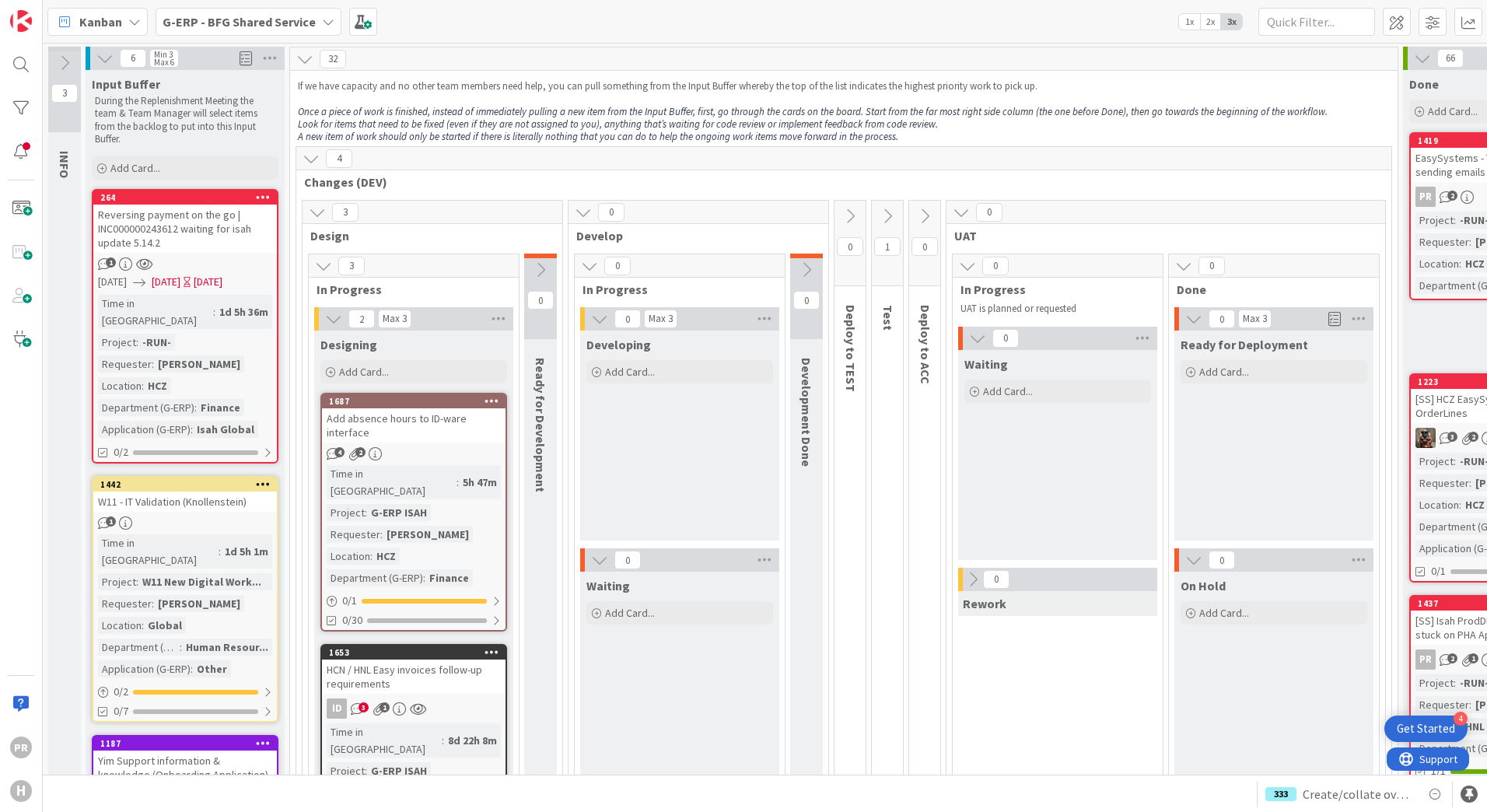
click at [277, 20] on b "G-ERP - BFG Shared Service" at bounding box center [239, 21] width 153 height 15
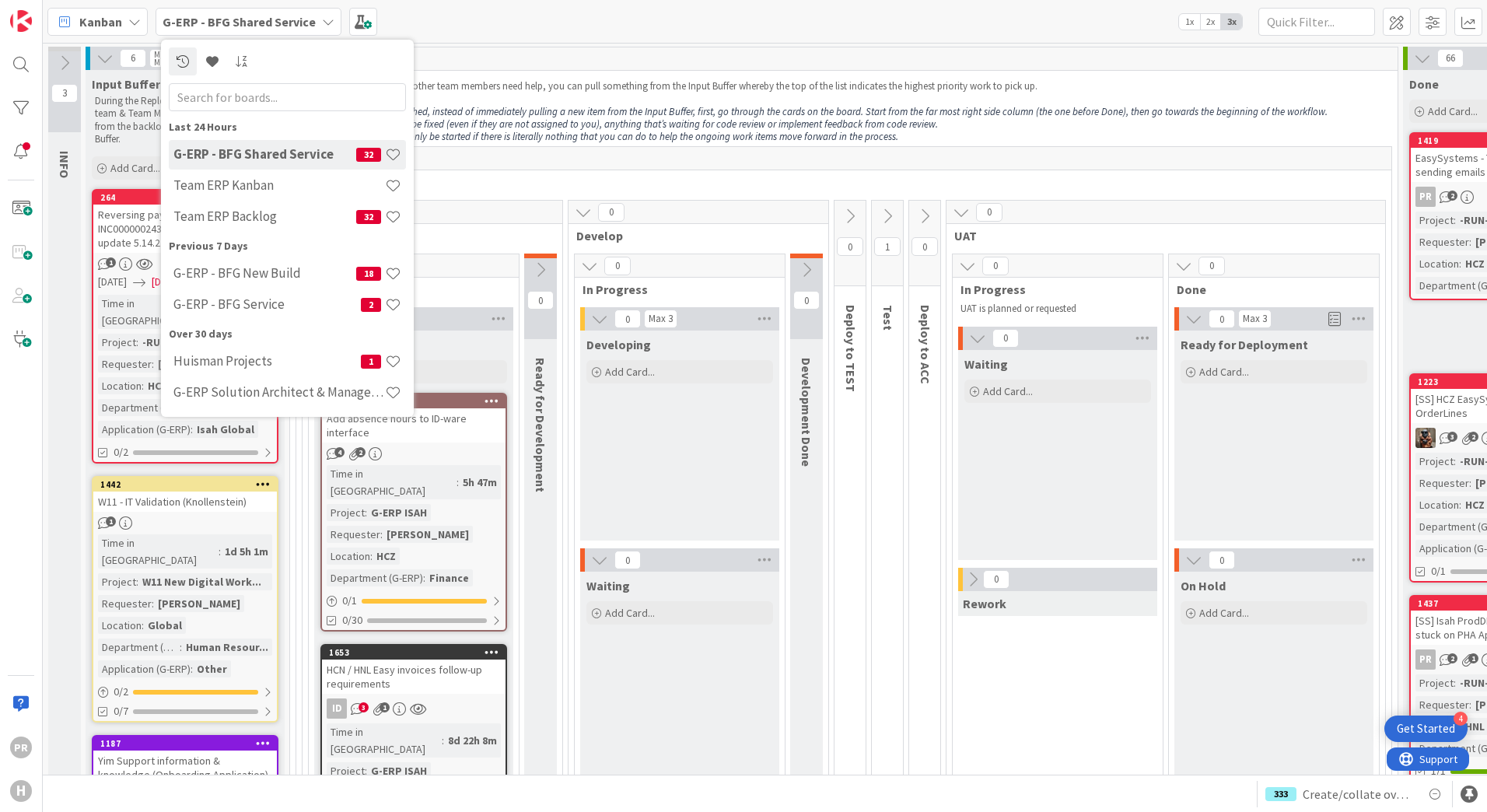
click at [270, 208] on div "Team ERP Backlog 32" at bounding box center [287, 217] width 237 height 30
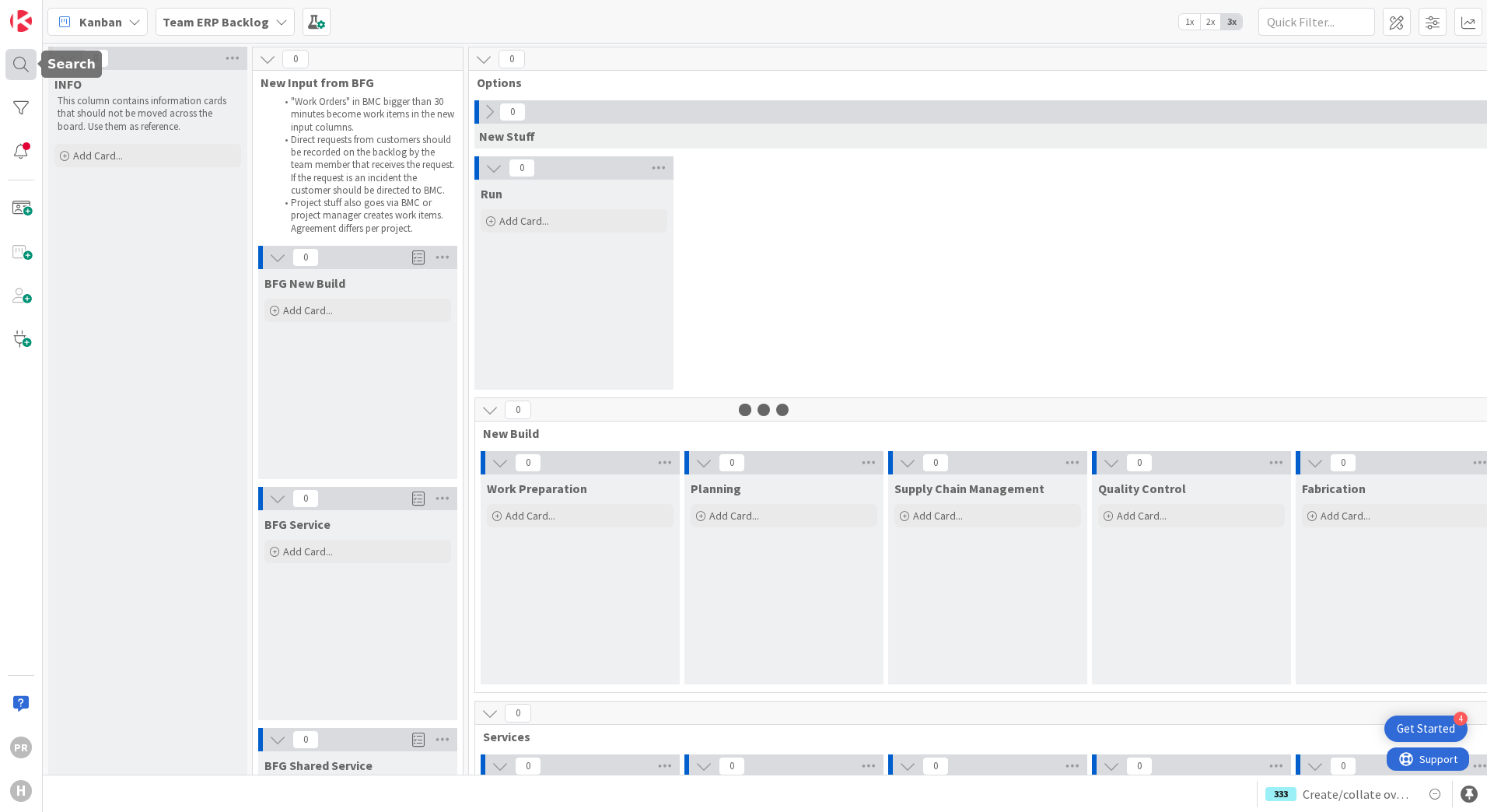
click at [22, 69] on div at bounding box center [20, 65] width 31 height 31
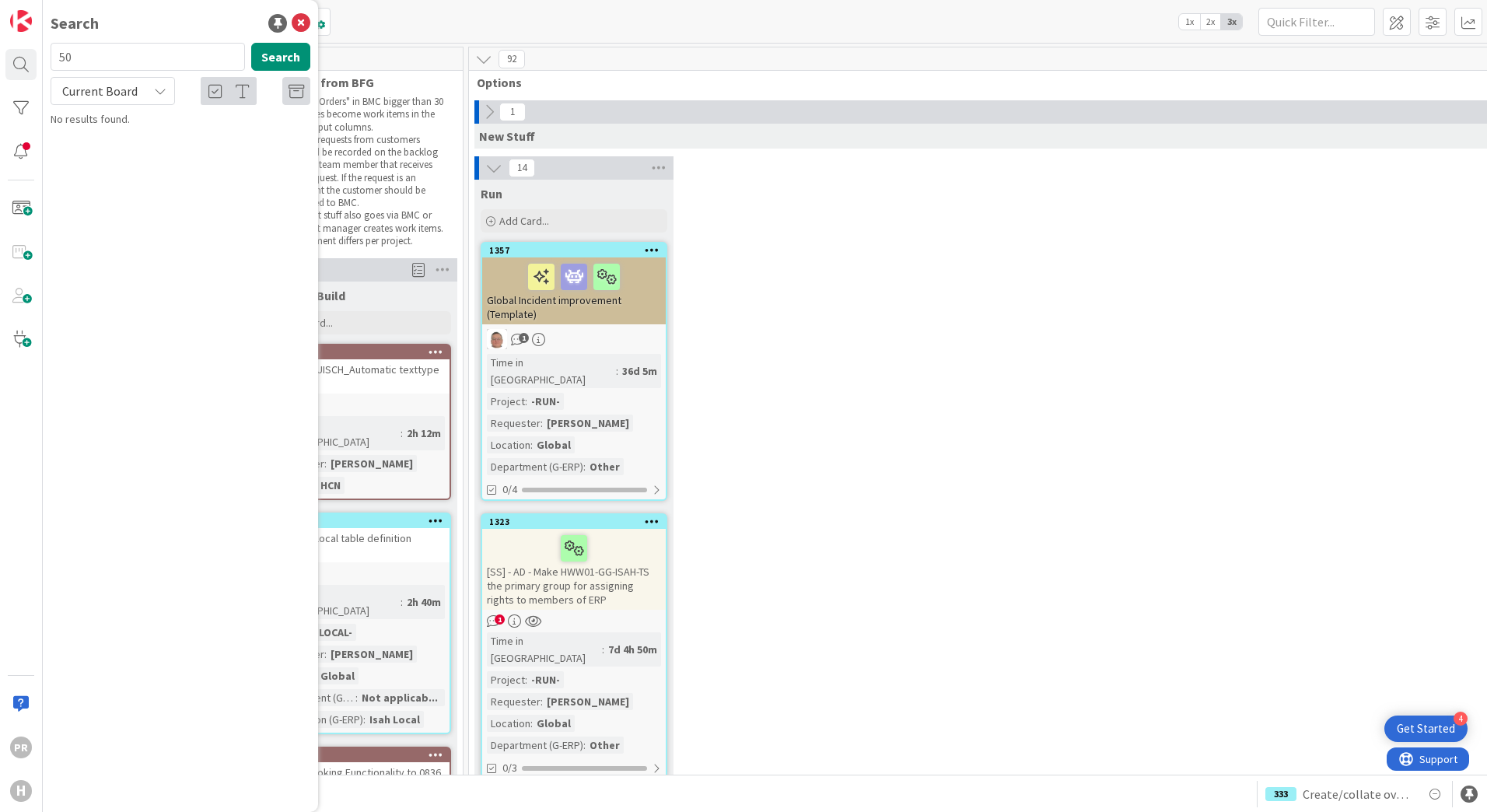
type input "5"
type input "prebook"
click at [273, 56] on button "Search" at bounding box center [280, 56] width 59 height 28
click at [181, 141] on span "[SS] - EasySystems HCZ -" at bounding box center [168, 137] width 116 height 14
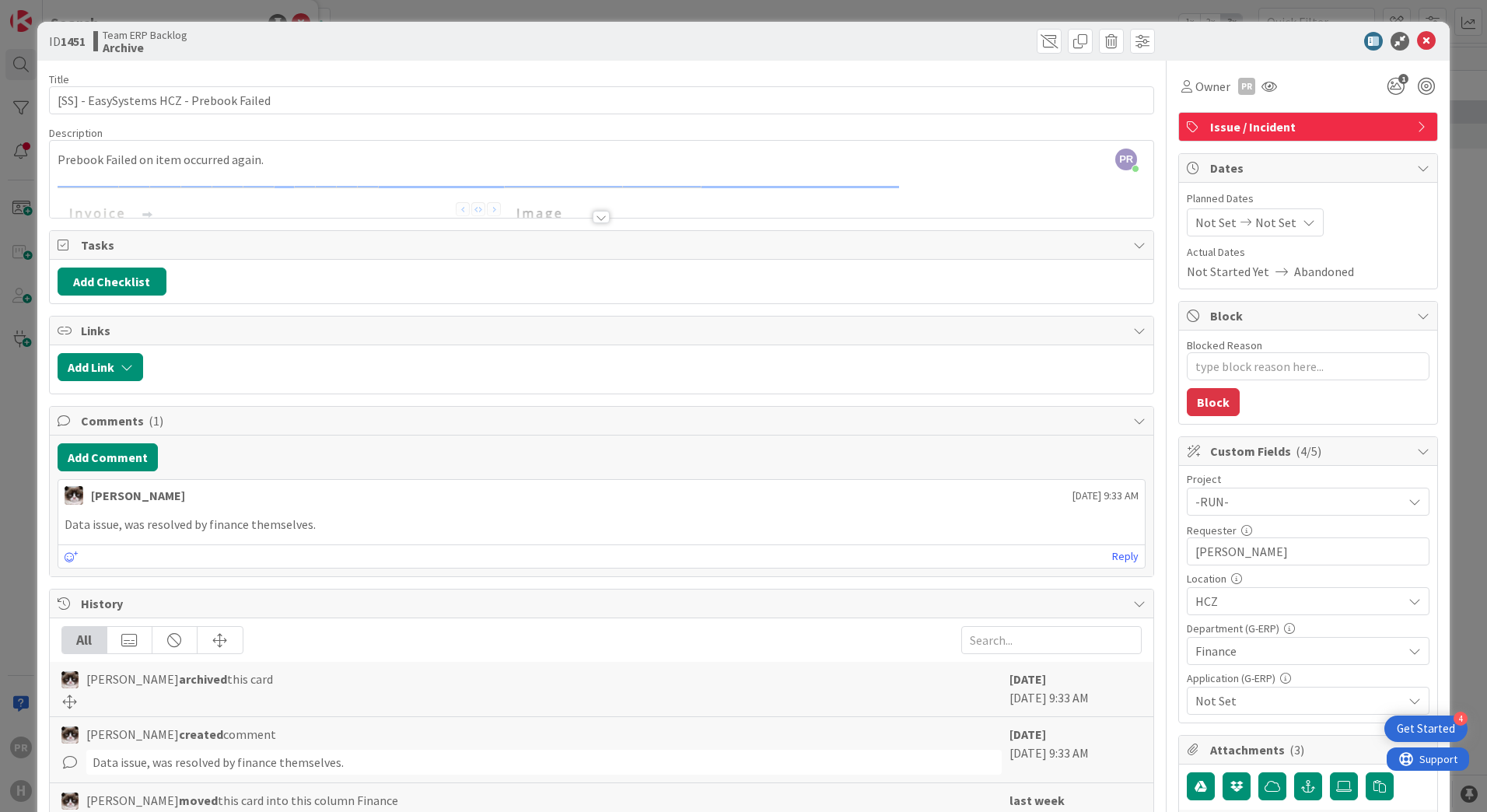
click at [597, 220] on div at bounding box center [601, 217] width 17 height 13
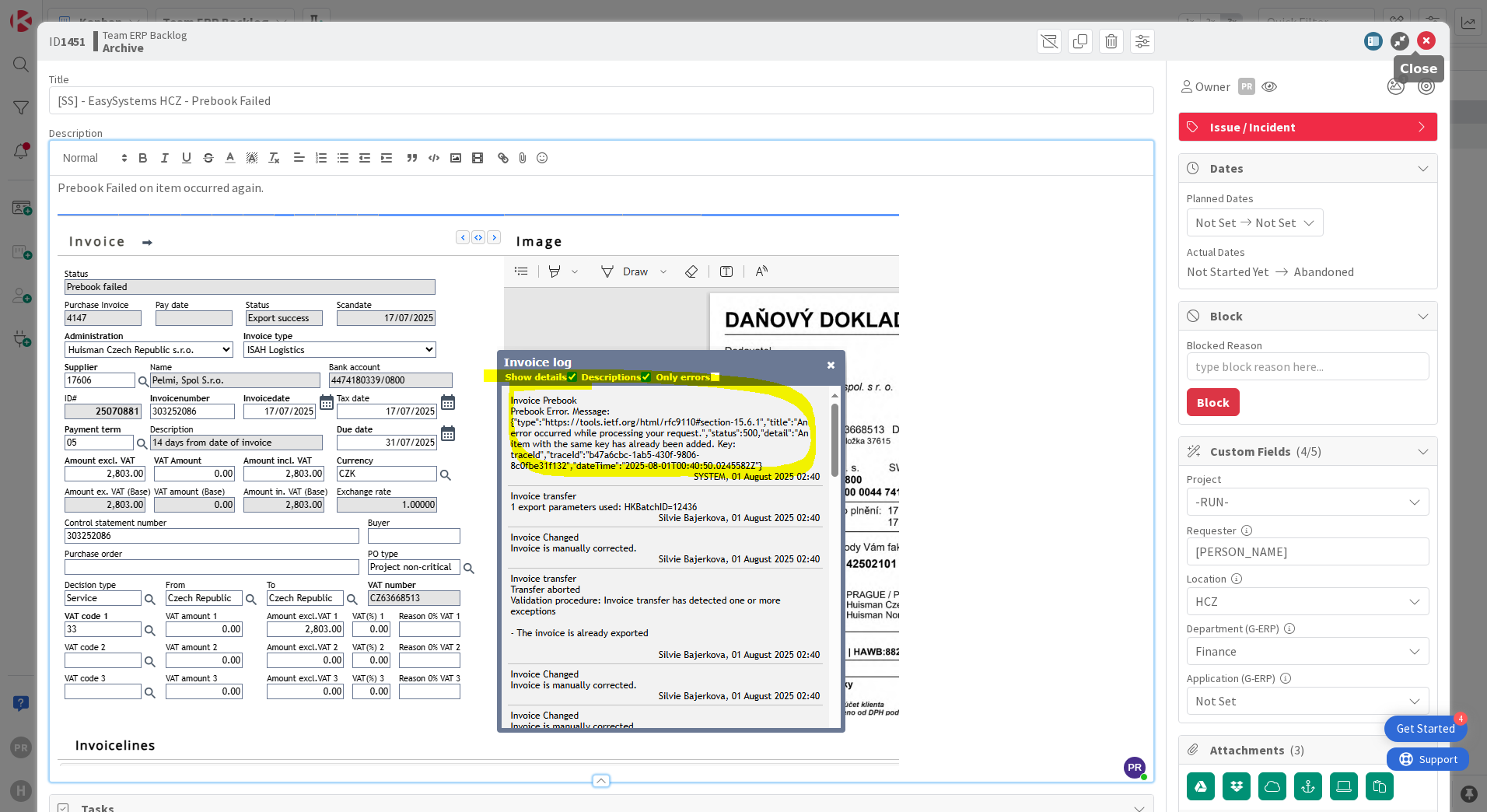
click at [1420, 41] on icon at bounding box center [1427, 41] width 19 height 19
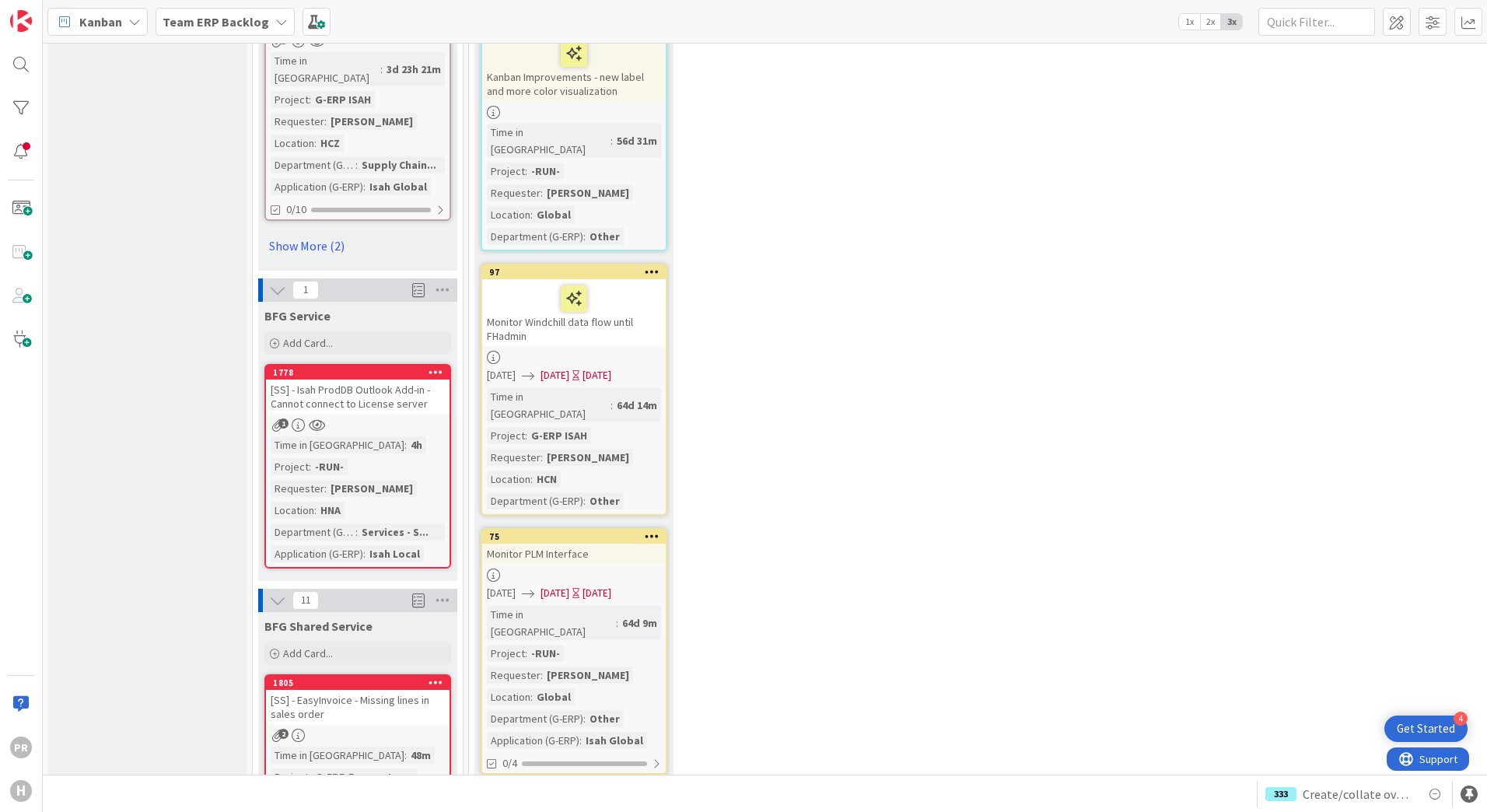
scroll to position [2100, 0]
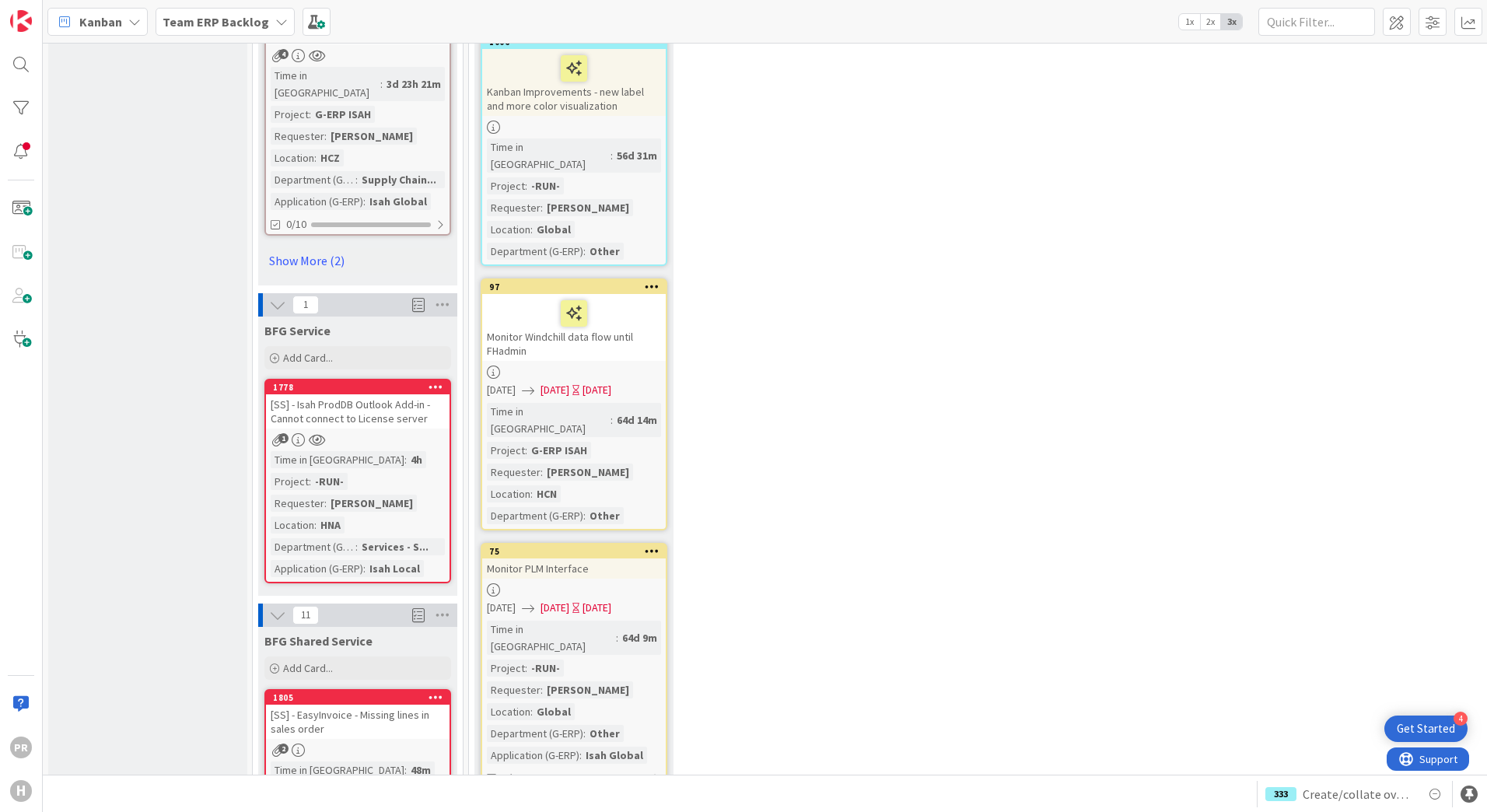
click at [406, 394] on div "[SS] - Isah ProdDB Outlook Add-in - Cannot connect to License server" at bounding box center [357, 411] width 184 height 34
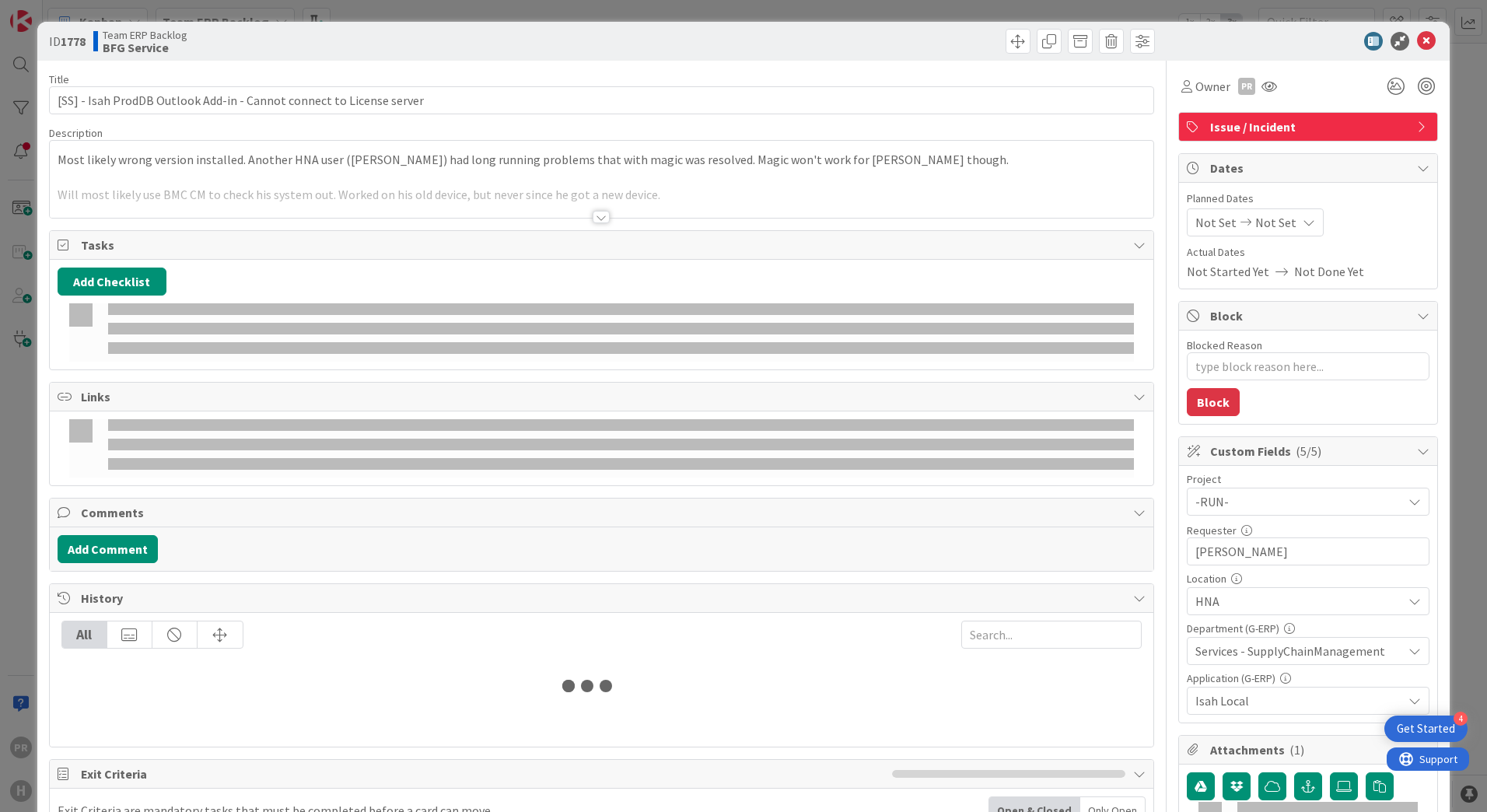
type textarea "x"
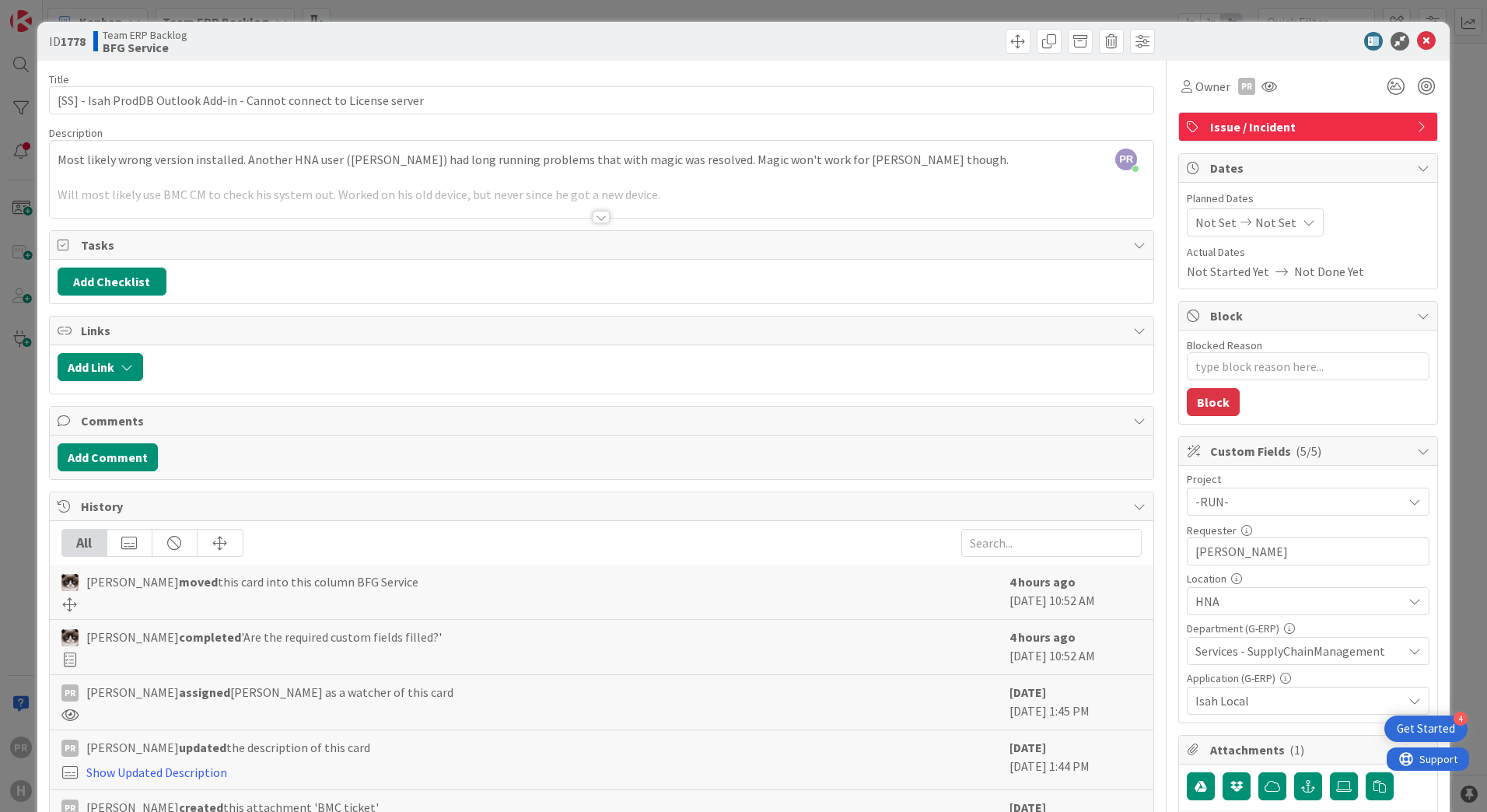
click at [598, 219] on div at bounding box center [601, 217] width 17 height 13
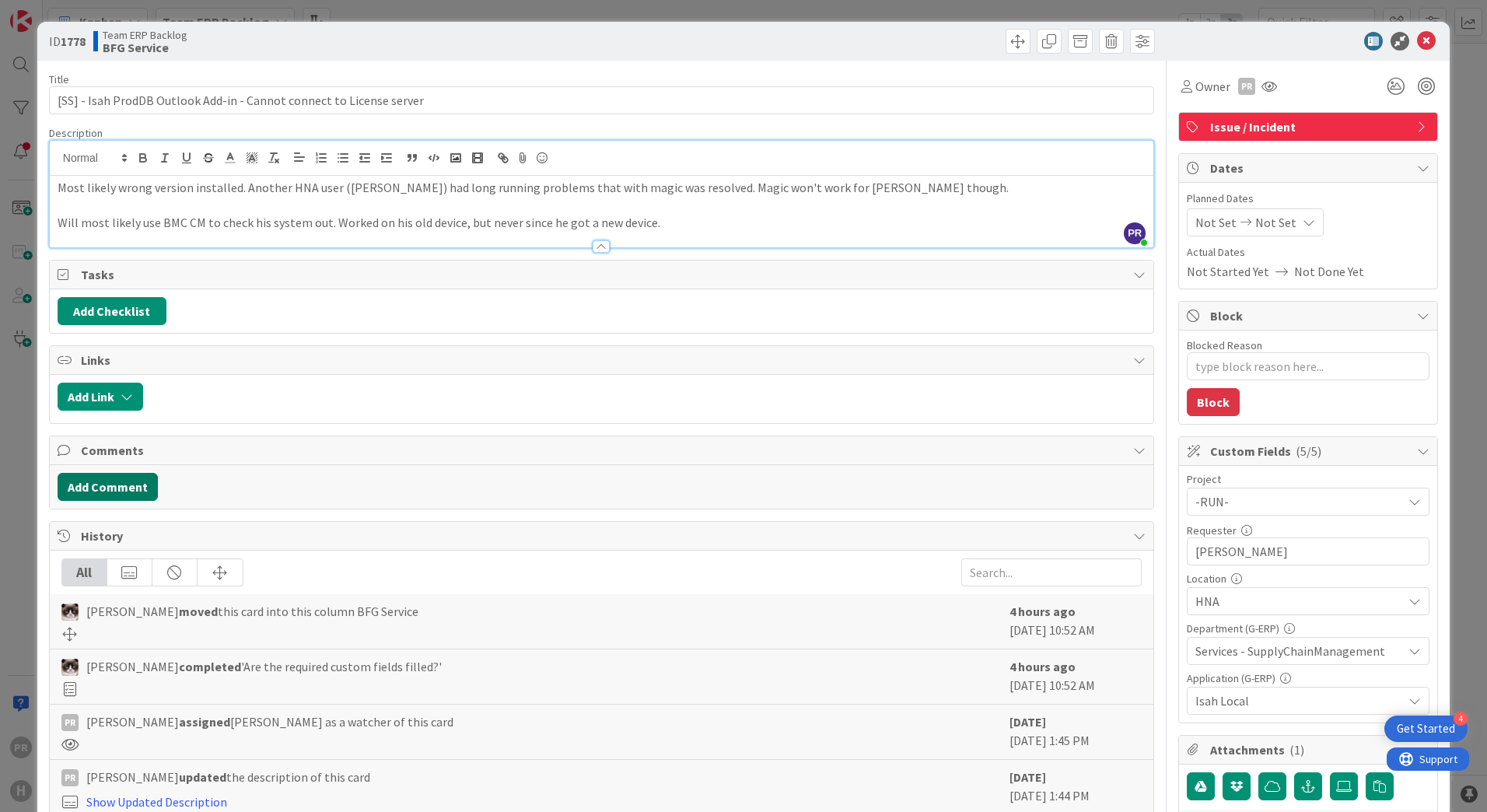
click at [111, 484] on button "Add Comment" at bounding box center [108, 486] width 100 height 28
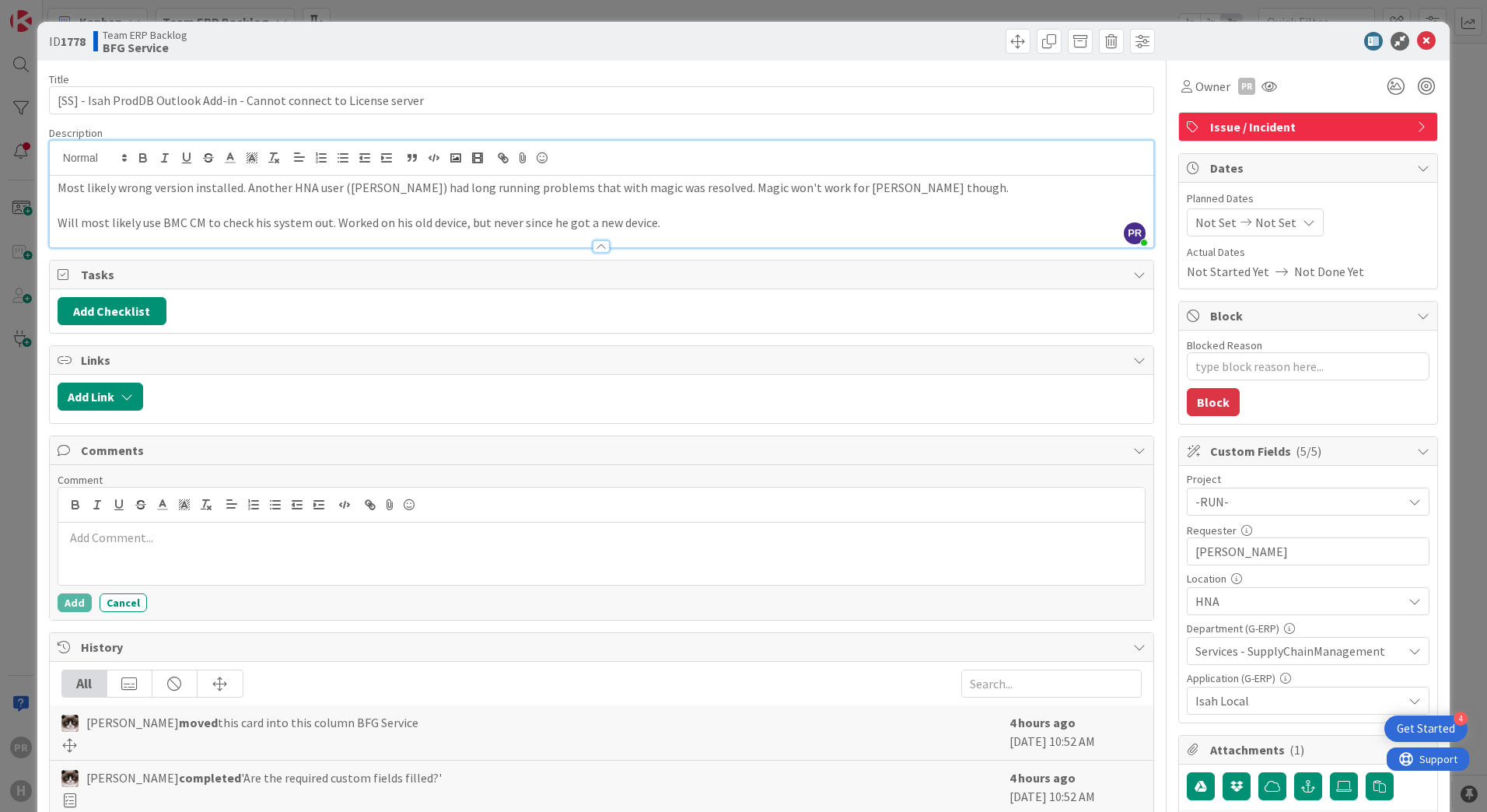
click at [149, 528] on div at bounding box center [602, 553] width 1086 height 62
click at [67, 599] on button "Add" at bounding box center [75, 603] width 34 height 19
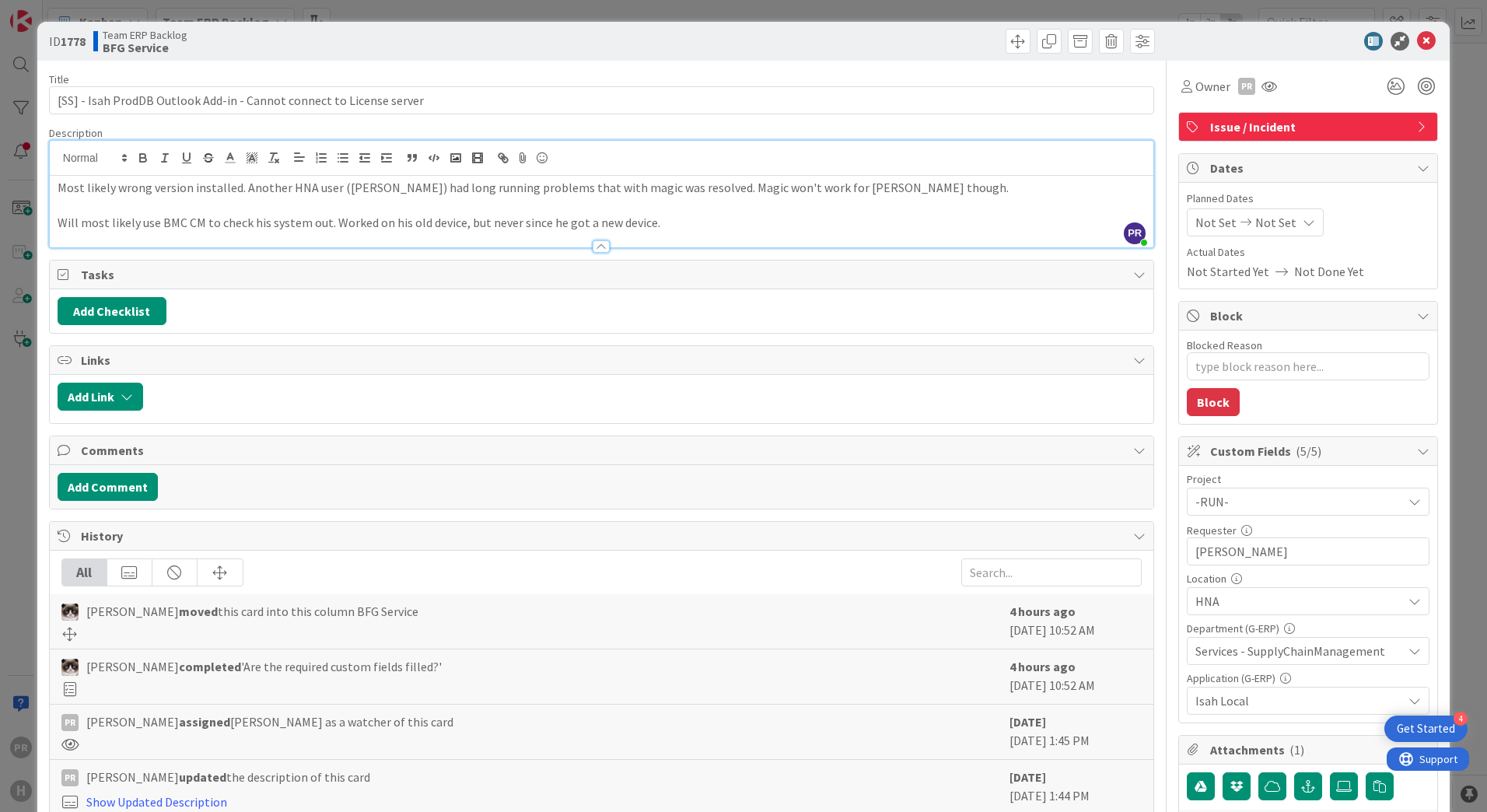
type textarea "x"
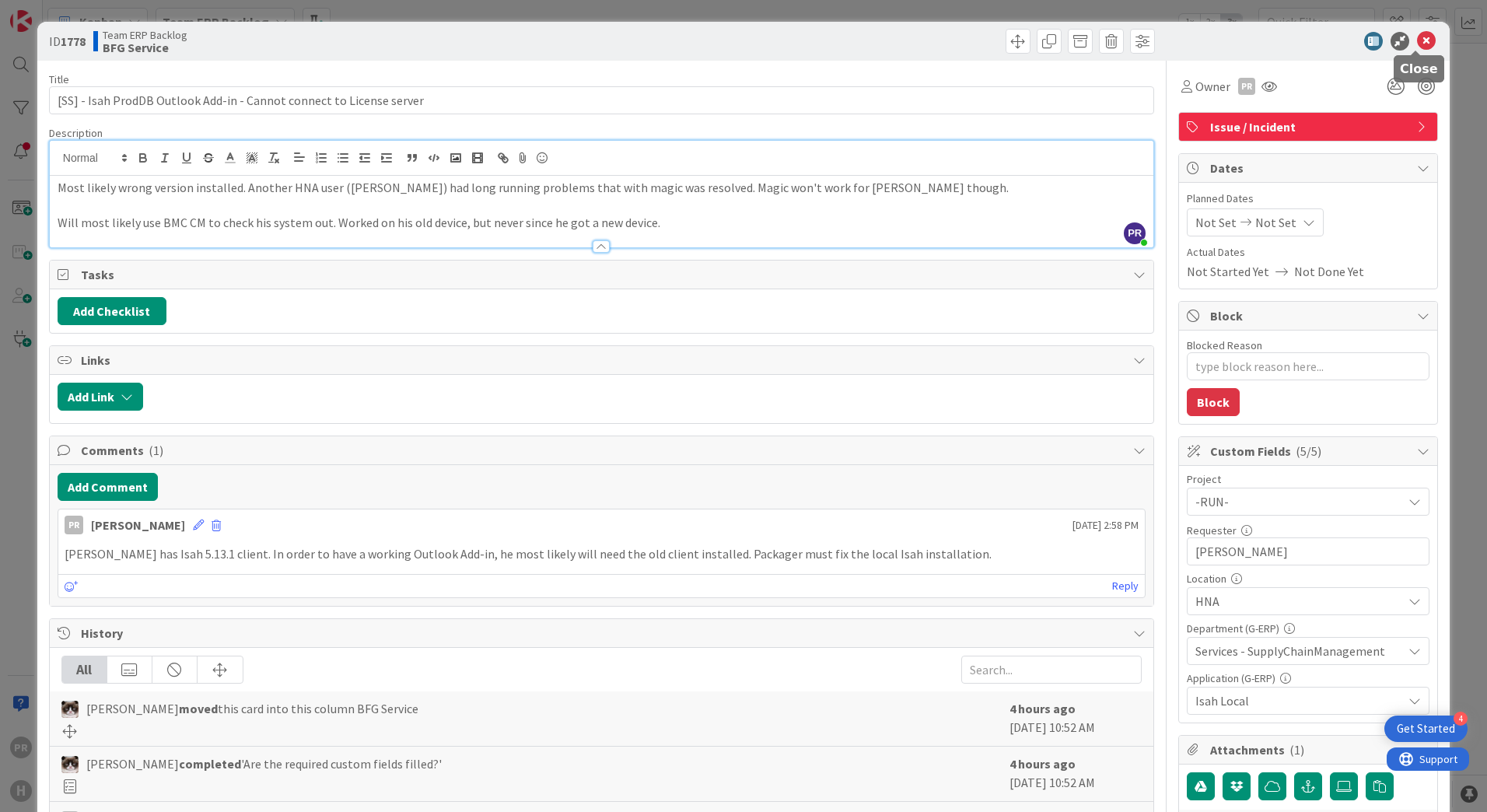
click at [1417, 44] on icon at bounding box center [1427, 41] width 19 height 19
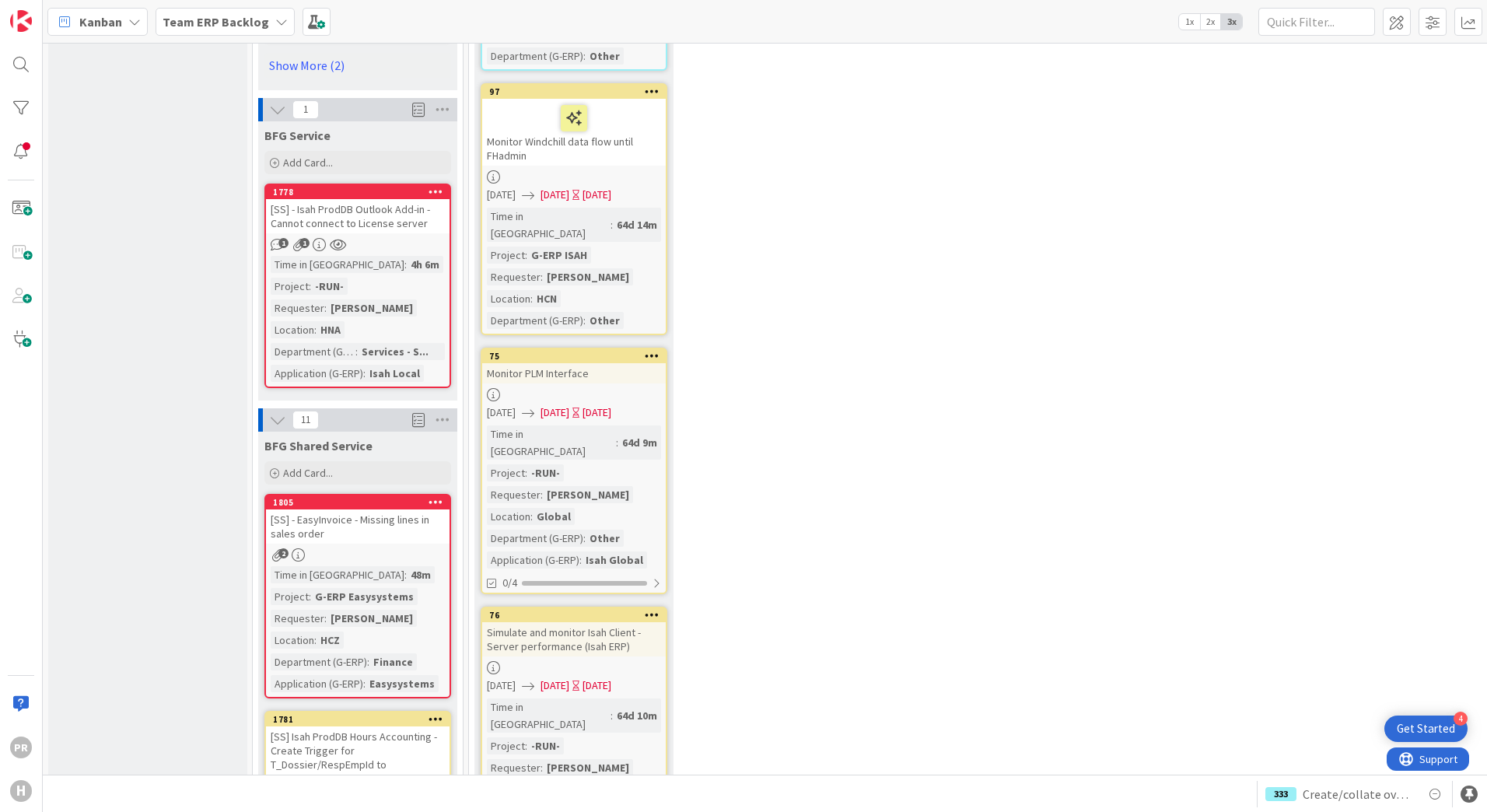
scroll to position [2256, 0]
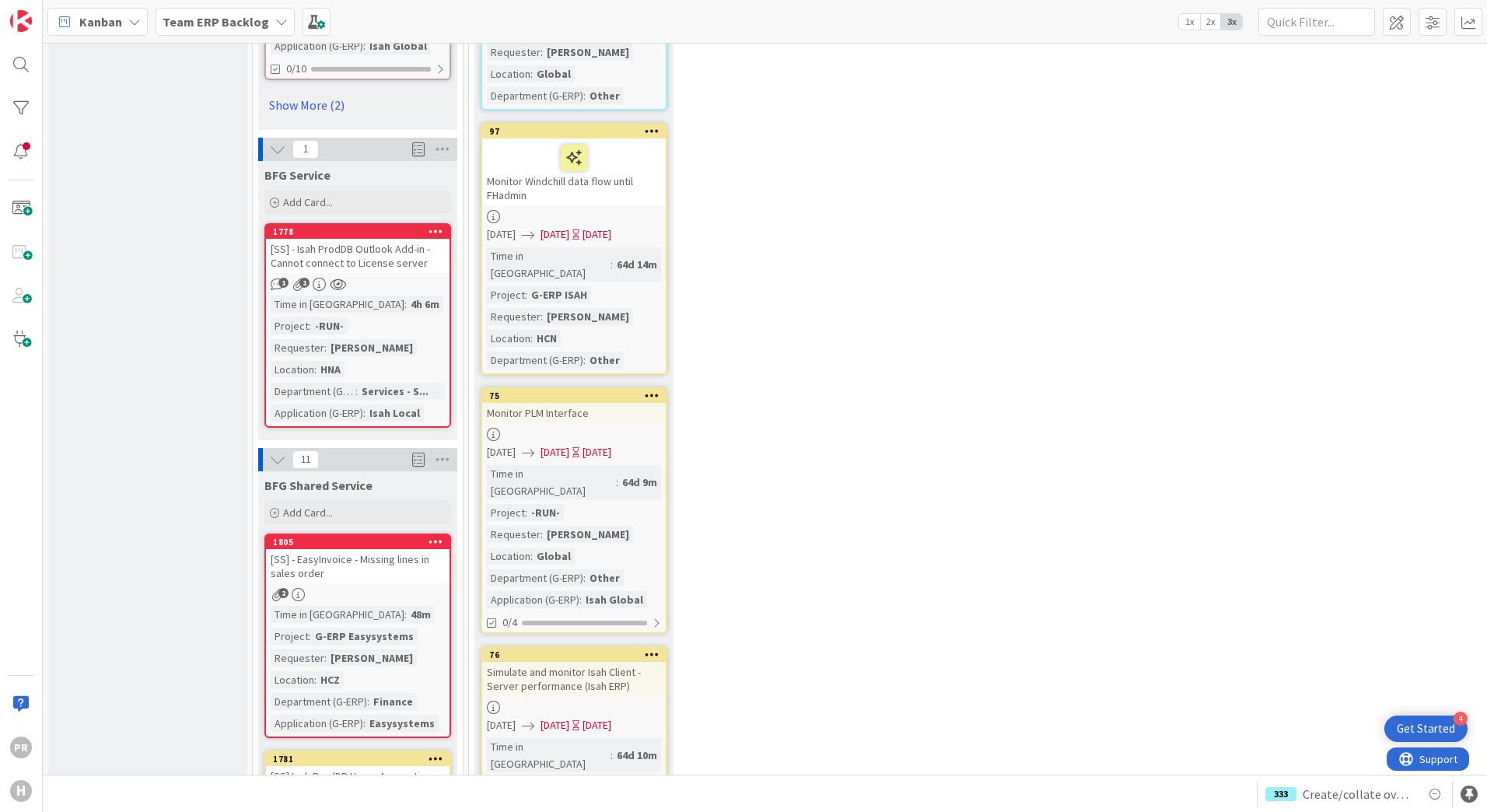
click at [253, 26] on b "Team ERP Backlog" at bounding box center [215, 21] width 106 height 15
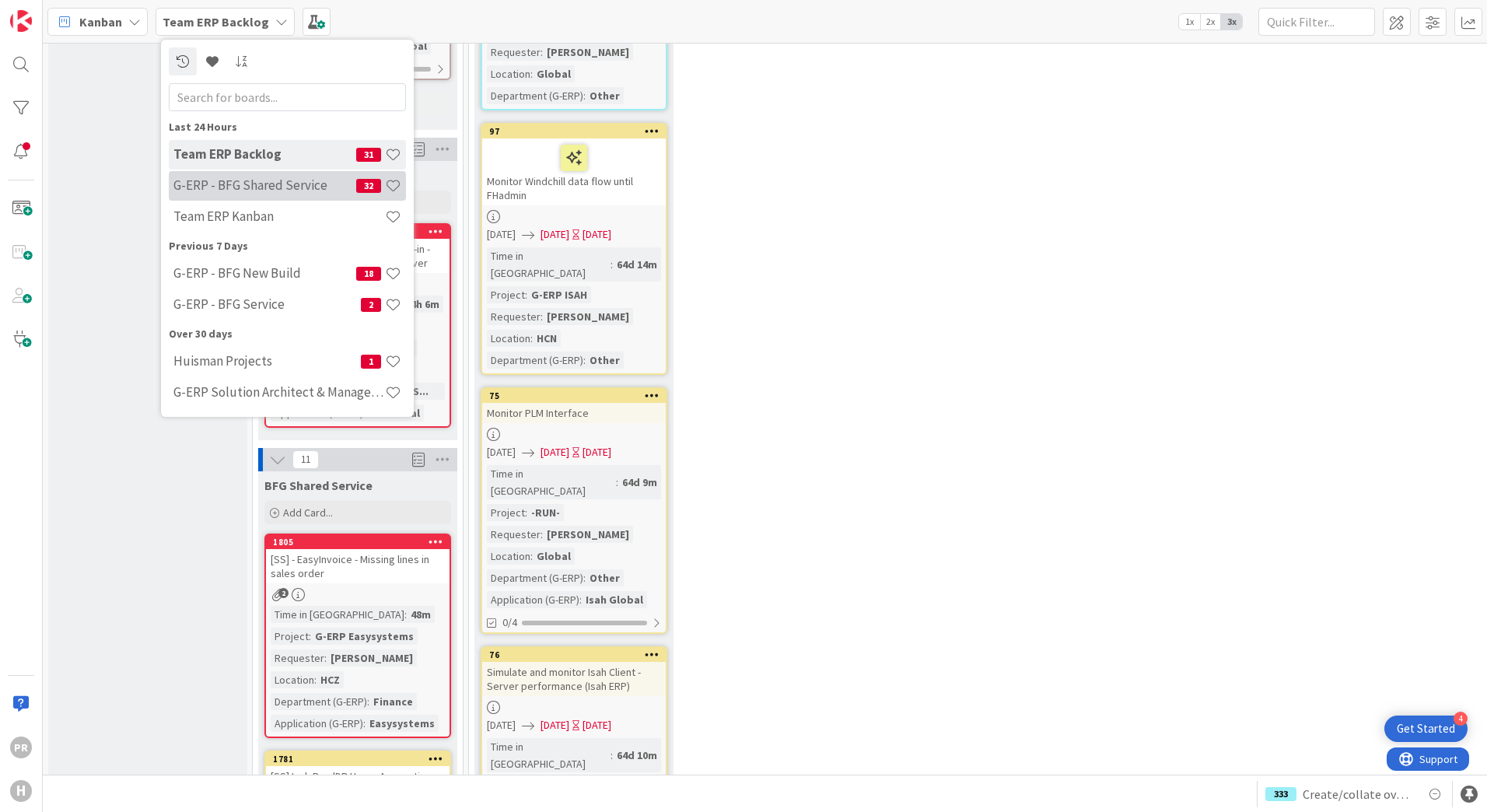
click at [255, 176] on div "G-ERP - BFG Shared Service 32" at bounding box center [287, 186] width 237 height 30
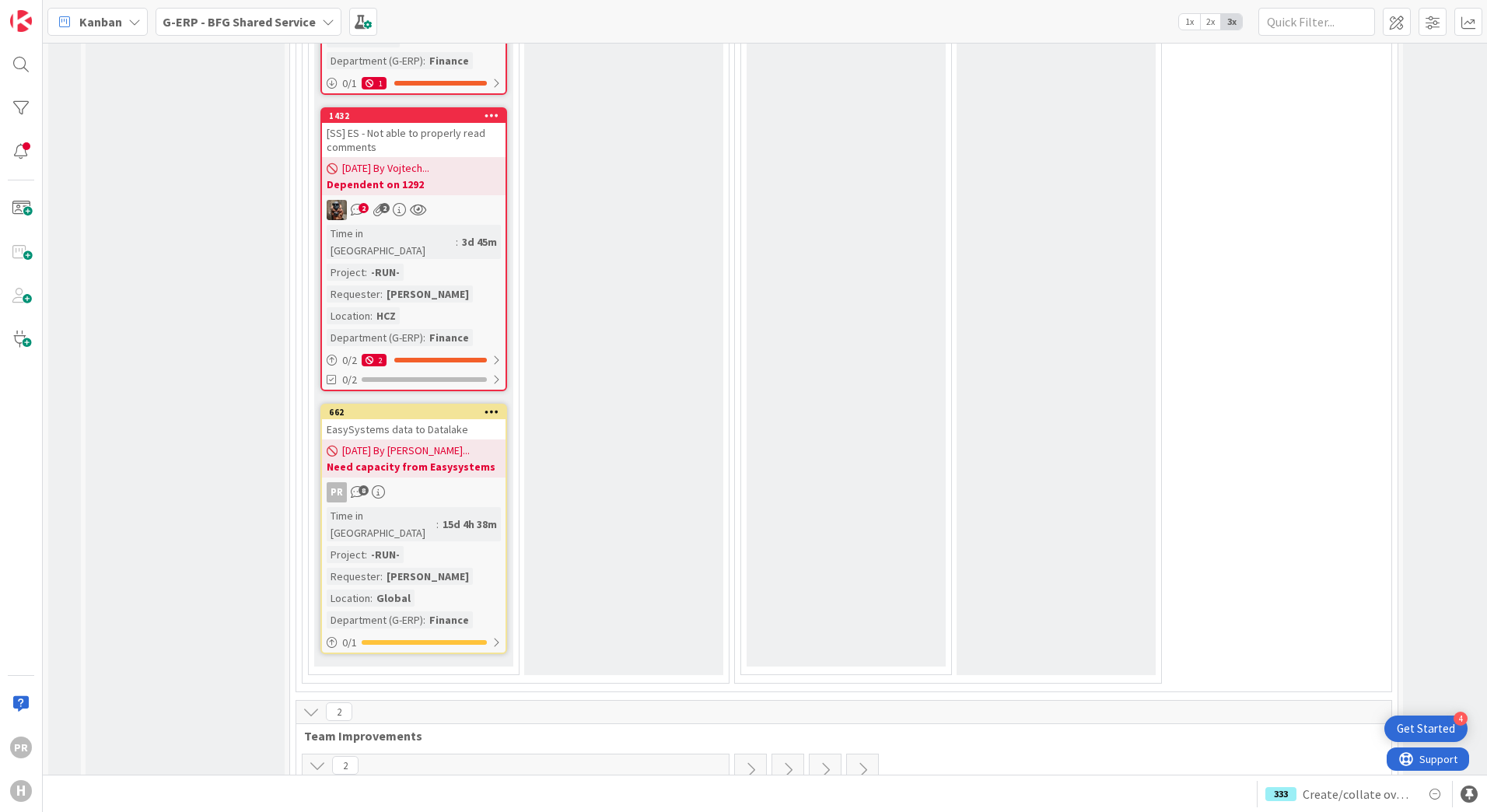
scroll to position [6999, 0]
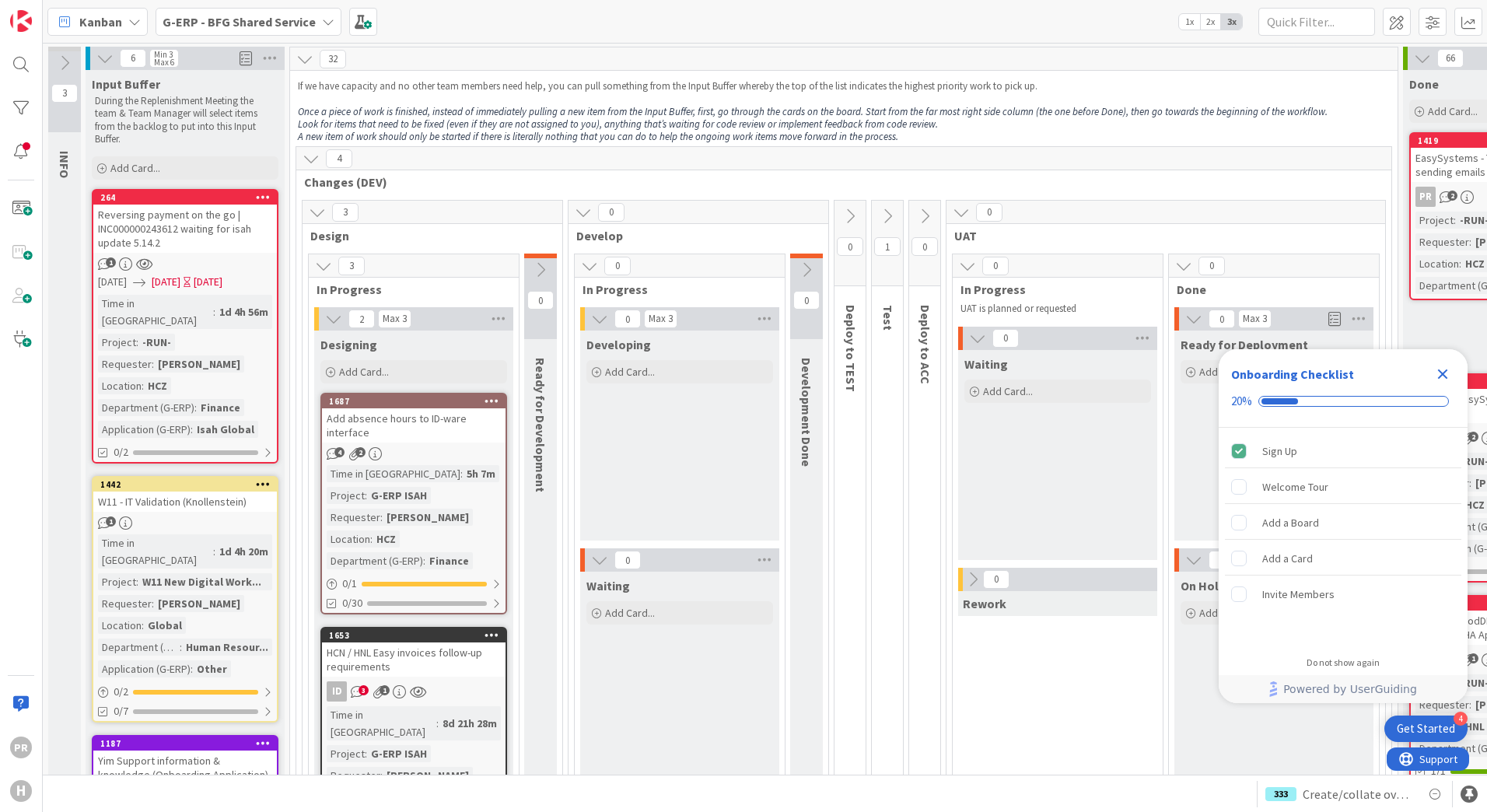
scroll to position [1555, 0]
